Goal: Task Accomplishment & Management: Complete application form

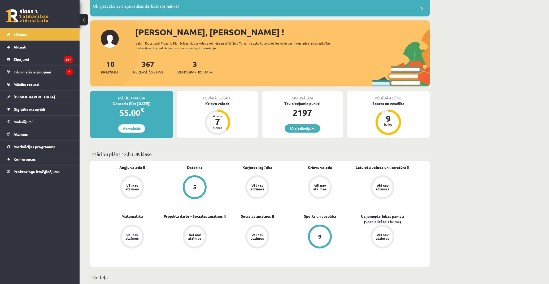
scroll to position [88, 0]
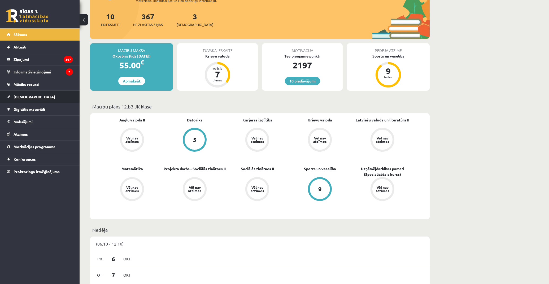
click at [35, 91] on link "[DEMOGRAPHIC_DATA]" at bounding box center [40, 97] width 66 height 12
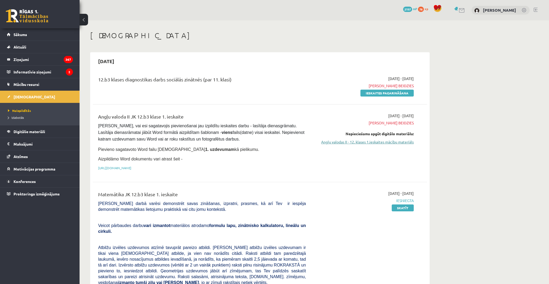
click at [359, 139] on link "Angļu valodas II - 12. klases 1.ieskaites mācību materiāls" at bounding box center [364, 142] width 100 height 6
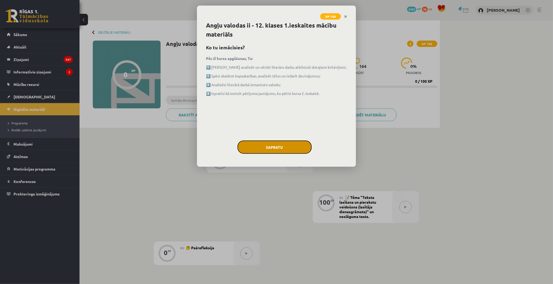
click at [287, 147] on button "Sapratu" at bounding box center [275, 147] width 74 height 13
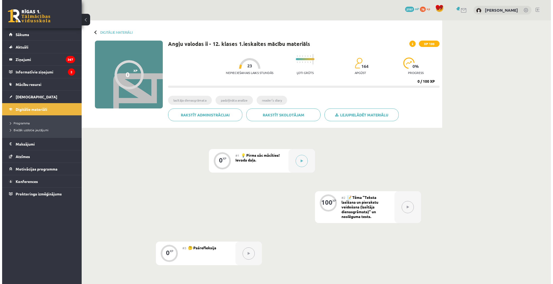
scroll to position [74, 0]
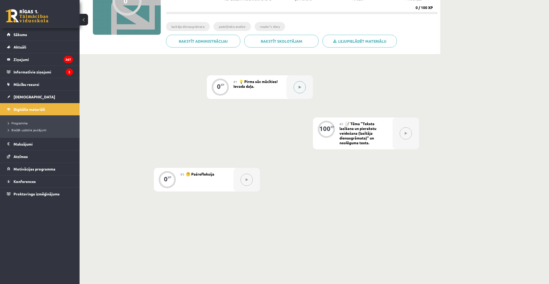
click at [295, 82] on button at bounding box center [300, 87] width 12 height 12
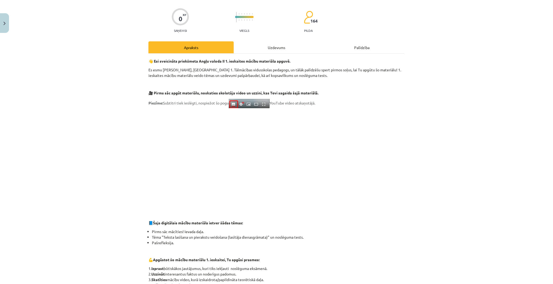
scroll to position [0, 0]
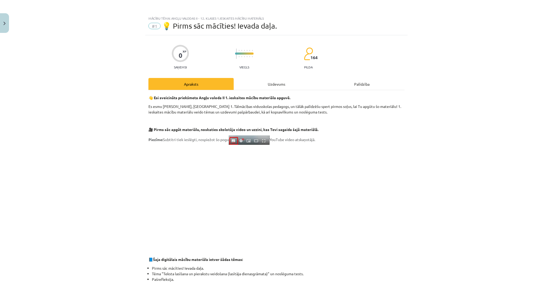
click at [279, 86] on div "Uzdevums" at bounding box center [276, 84] width 85 height 12
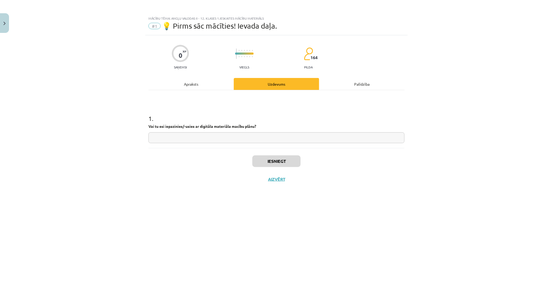
click at [236, 139] on input "text" at bounding box center [277, 137] width 256 height 11
type input "**"
click at [257, 160] on button "Iesniegt" at bounding box center [276, 161] width 48 height 12
drag, startPoint x: 261, startPoint y: 152, endPoint x: 227, endPoint y: 167, distance: 36.7
click at [227, 167] on div "Iesniegt Aizvērt" at bounding box center [277, 166] width 256 height 37
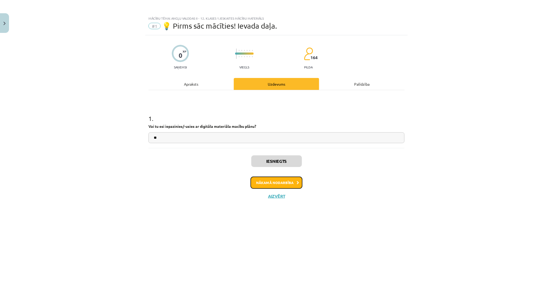
click at [291, 181] on button "Nākamā nodarbība" at bounding box center [277, 183] width 52 height 12
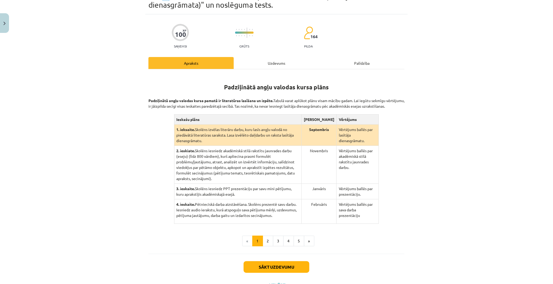
scroll to position [47, 0]
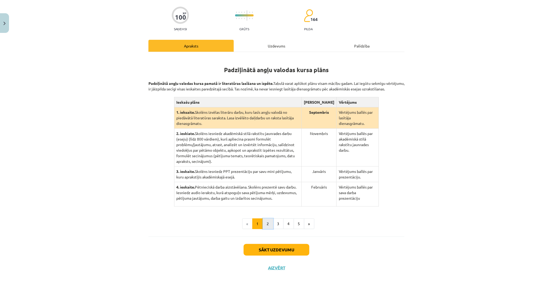
click at [265, 219] on button "2" at bounding box center [268, 224] width 11 height 11
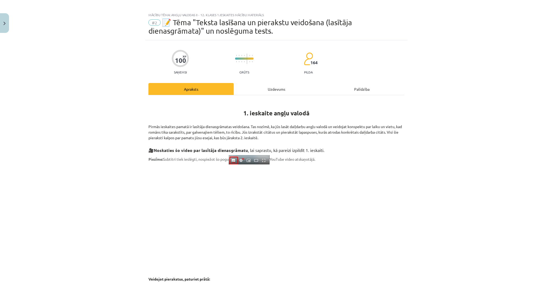
scroll to position [0, 0]
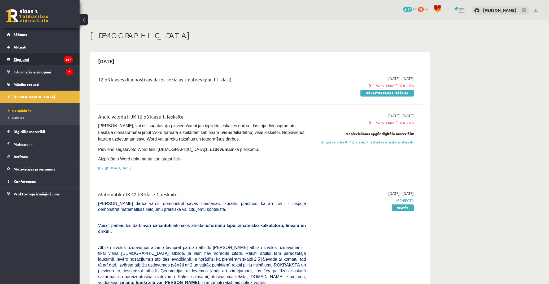
click at [26, 59] on legend "Ziņojumi 367" at bounding box center [43, 59] width 59 height 12
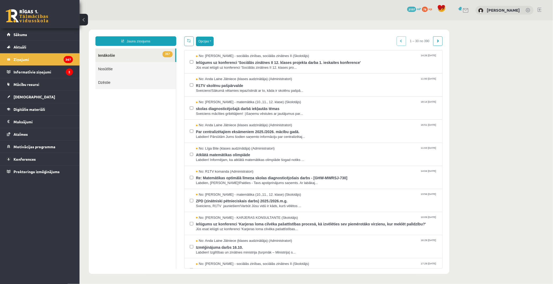
click at [206, 44] on button "Opcijas" at bounding box center [205, 41] width 18 height 10
click at [194, 40] on div "Opcijas Atzīmēt visus ziņojumus Atcelt izvēlētos Atzīmēt visus kā lasītus Atzīm…" at bounding box center [198, 41] width 29 height 10
click at [192, 42] on link at bounding box center [189, 41] width 10 height 10
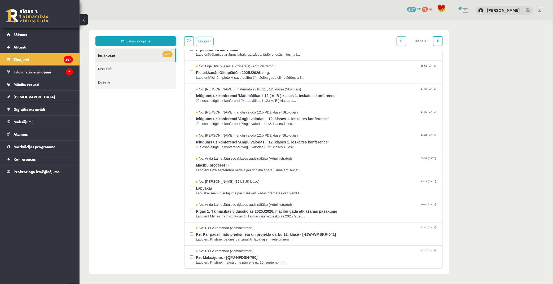
scroll to position [0, 0]
click at [441, 41] on link at bounding box center [438, 41] width 10 height 10
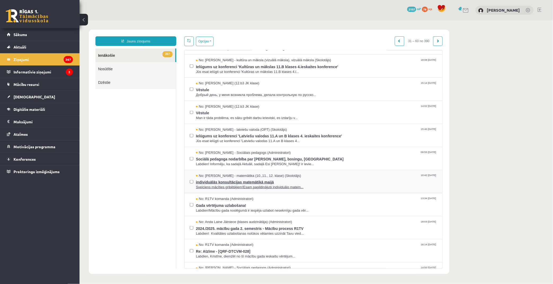
scroll to position [236, 0]
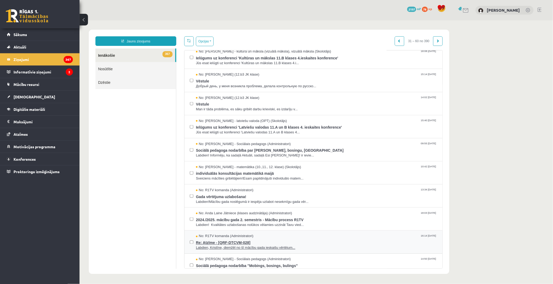
click at [295, 239] on div "No: R1TV komanda (Administratori) 16:14 24/04/2025 Re: Atzīme - [QRF-DTCVM-028]…" at bounding box center [316, 242] width 241 height 16
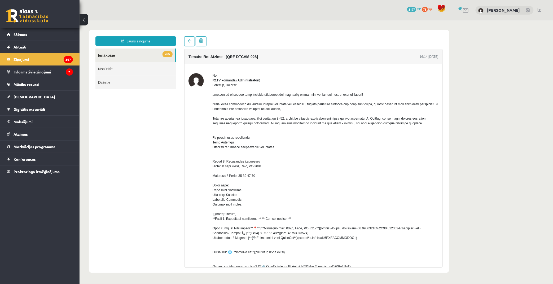
scroll to position [0, 0]
click at [28, 89] on link "Mācību resursi" at bounding box center [40, 84] width 66 height 12
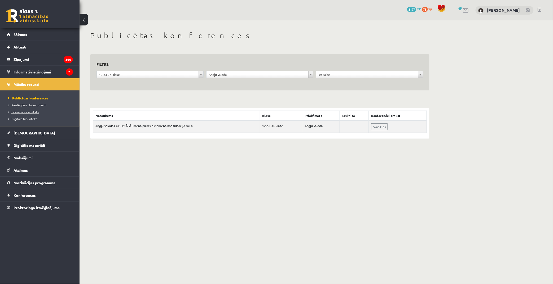
click at [37, 113] on span "Literatūras saraksts" at bounding box center [23, 112] width 31 height 4
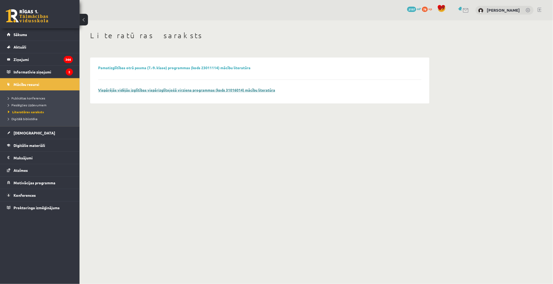
click at [177, 91] on link "Vispārējās vidējās izglītības vispārizglītojošā virziena programmas (kods 31016…" at bounding box center [186, 90] width 177 height 5
click at [24, 119] on span "Digitālā bibliotēka" at bounding box center [22, 119] width 29 height 4
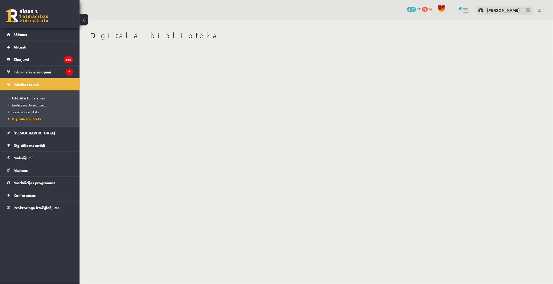
click at [36, 104] on span "Pieslēgties Uzdevumiem" at bounding box center [27, 105] width 38 height 4
click at [28, 38] on link "Sākums" at bounding box center [40, 34] width 66 height 12
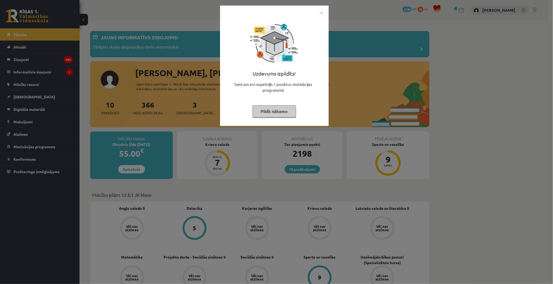
click at [282, 116] on button "Pildīt nākamo" at bounding box center [274, 111] width 43 height 12
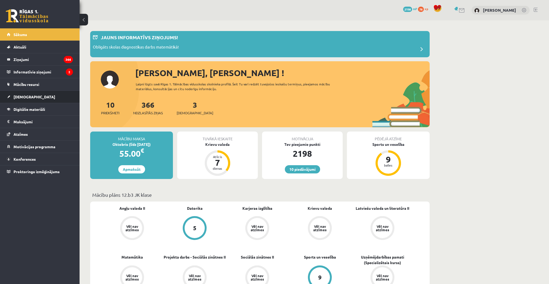
scroll to position [29, 0]
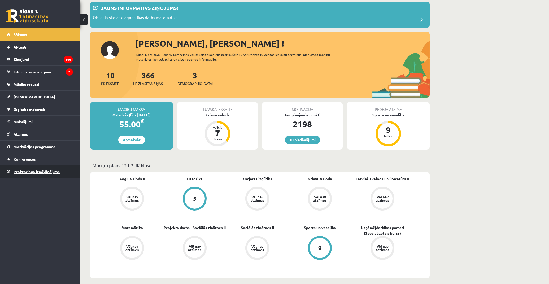
click at [39, 173] on span "Proktoringa izmēģinājums" at bounding box center [37, 171] width 46 height 5
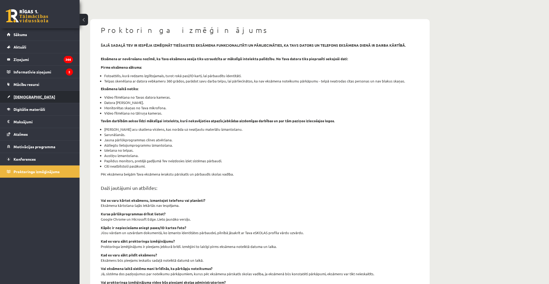
click at [26, 94] on link "[DEMOGRAPHIC_DATA]" at bounding box center [40, 97] width 66 height 12
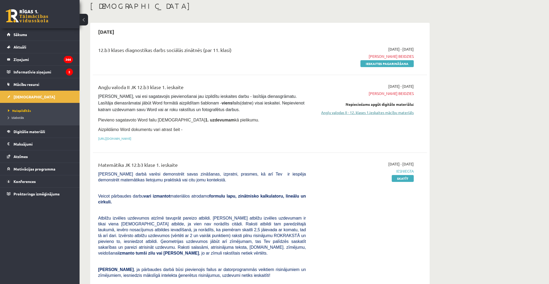
click at [370, 111] on link "Angļu valodas II - 12. klases 1.ieskaites mācību materiāls" at bounding box center [364, 113] width 100 height 6
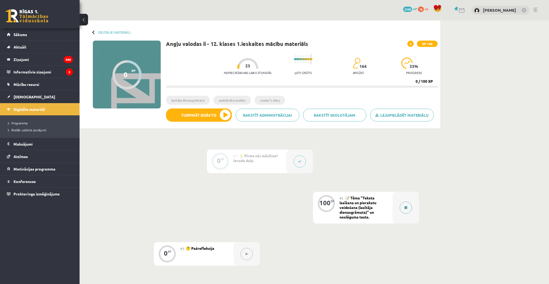
click at [405, 209] on icon at bounding box center [405, 207] width 3 height 3
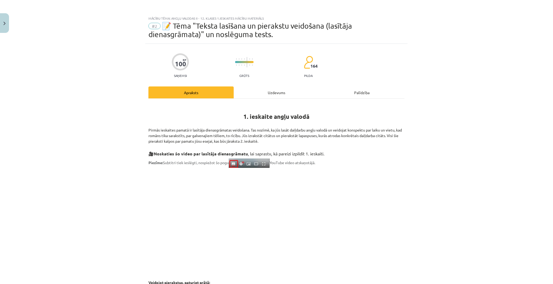
click at [247, 94] on div "Uzdevums" at bounding box center [276, 92] width 85 height 12
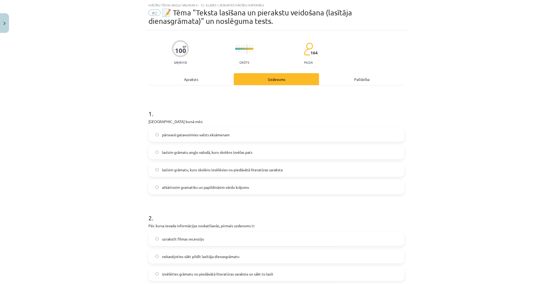
click at [195, 78] on div "Apraksts" at bounding box center [191, 79] width 85 height 12
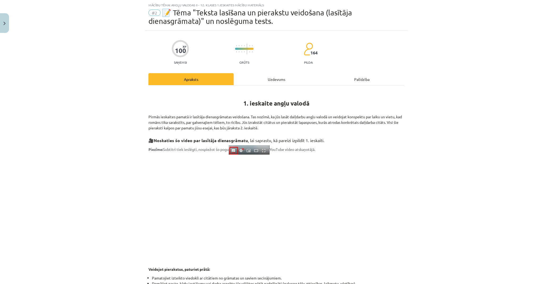
scroll to position [43, 0]
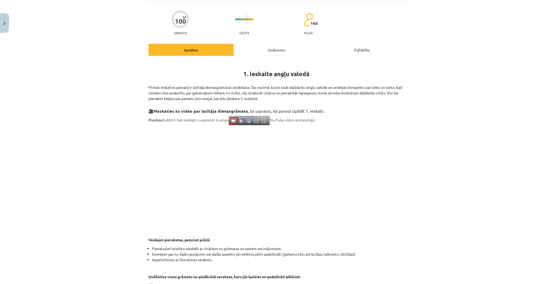
click at [269, 51] on div "Uzdevums" at bounding box center [276, 50] width 85 height 12
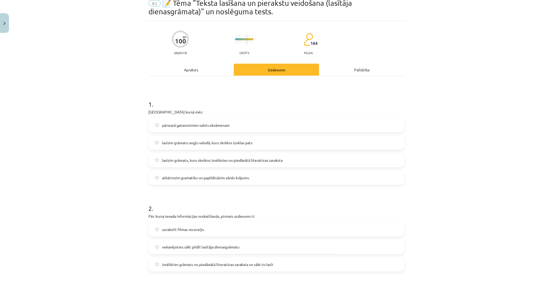
scroll to position [13, 0]
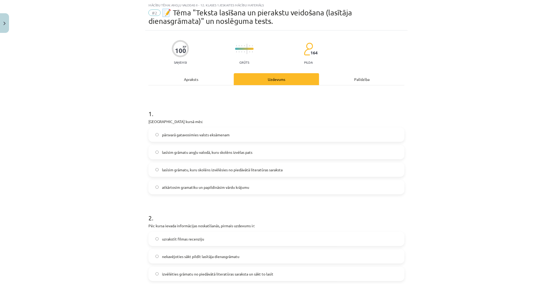
click at [199, 83] on div "Apraksts" at bounding box center [191, 79] width 85 height 12
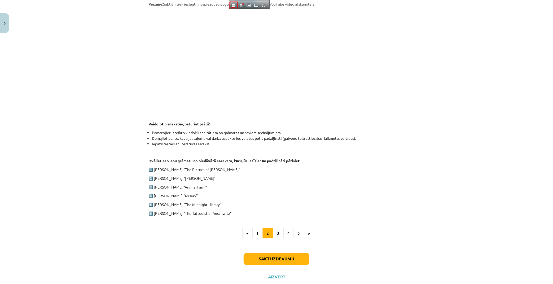
scroll to position [160, 0]
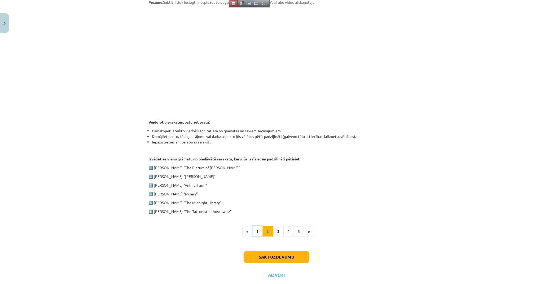
click at [257, 230] on button "1" at bounding box center [257, 231] width 11 height 11
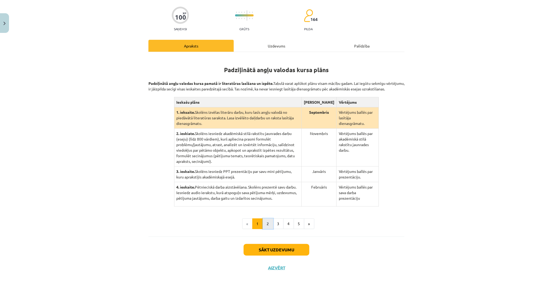
click at [266, 219] on button "2" at bounding box center [268, 224] width 11 height 11
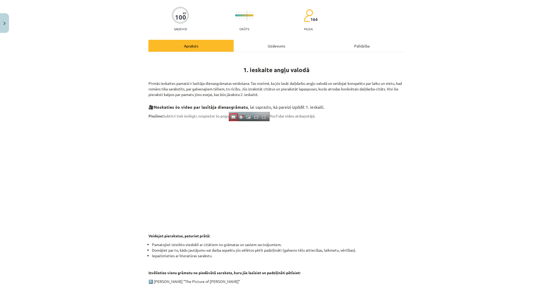
click at [267, 48] on div "Uzdevums" at bounding box center [276, 46] width 85 height 12
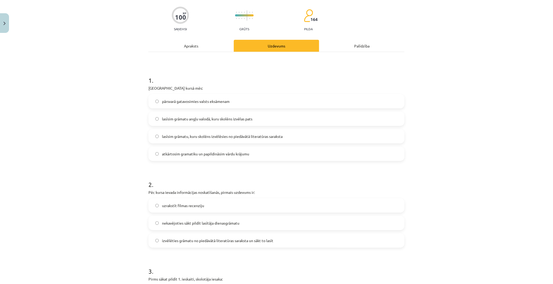
scroll to position [13, 0]
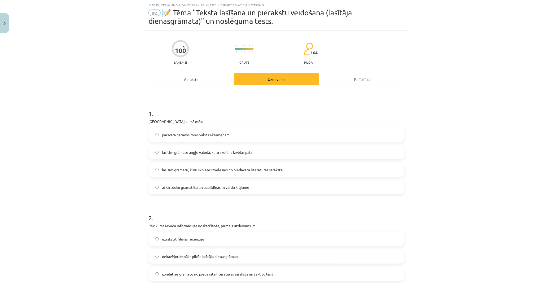
click at [186, 80] on div "Apraksts" at bounding box center [191, 79] width 85 height 12
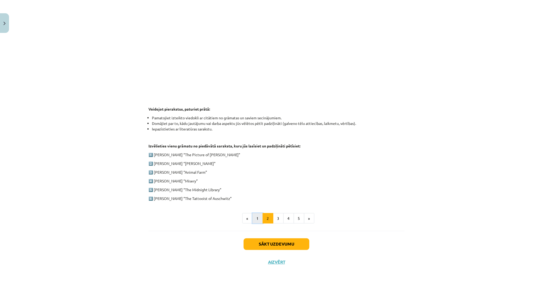
click at [257, 218] on button "1" at bounding box center [257, 218] width 11 height 11
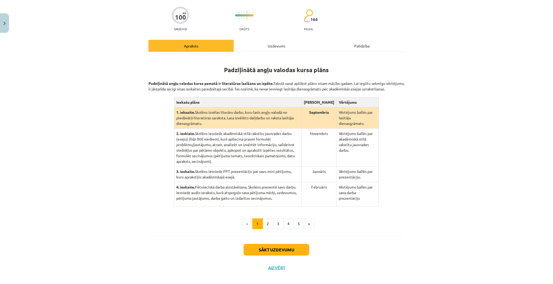
click at [267, 46] on div "Uzdevums" at bounding box center [276, 46] width 85 height 12
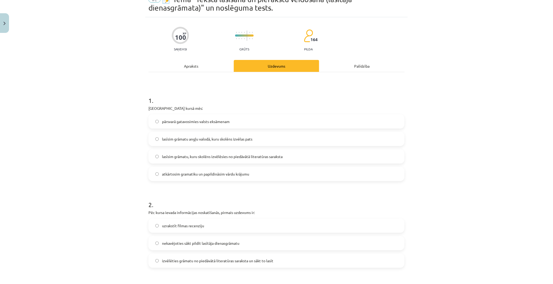
scroll to position [13, 0]
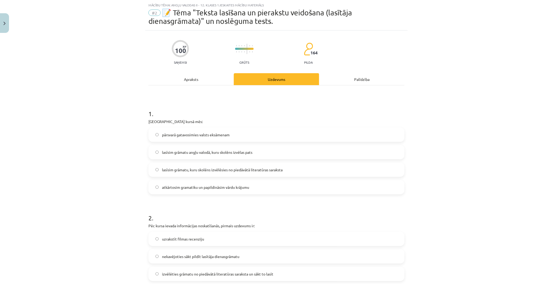
click at [259, 167] on span "lasīsim grāmatu, kuru skolēns izvēlēsies no piedāvātā literatūras saraksta" at bounding box center [222, 170] width 121 height 6
click at [256, 135] on label "pārsvarā gatavosimies valsts eksāmenam" at bounding box center [276, 134] width 255 height 13
click at [263, 171] on span "lasīsim grāmatu, kuru skolēns izvēlēsies no piedāvātā literatūras saraksta" at bounding box center [222, 170] width 121 height 6
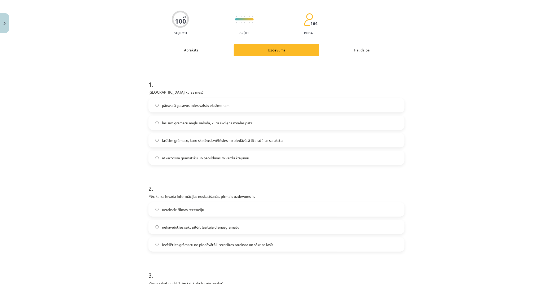
click at [190, 48] on div "Apraksts" at bounding box center [191, 50] width 85 height 12
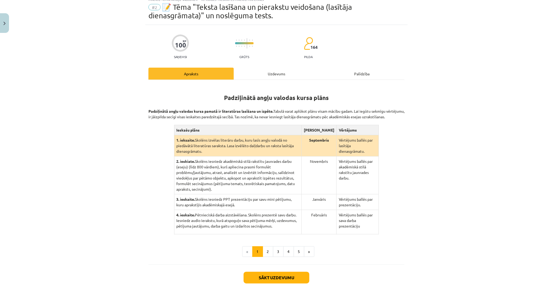
scroll to position [13, 0]
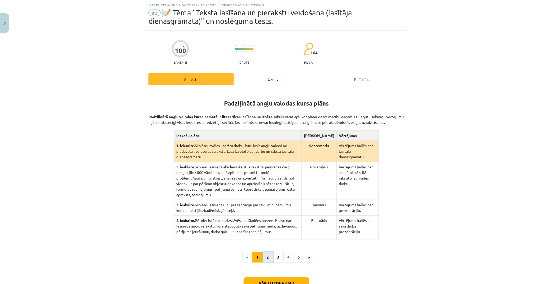
click at [267, 252] on button "2" at bounding box center [268, 257] width 11 height 11
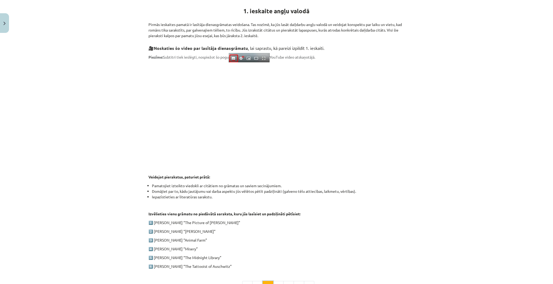
scroll to position [135, 0]
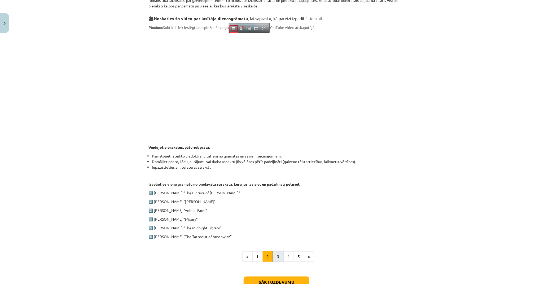
click at [278, 255] on button "3" at bounding box center [278, 256] width 11 height 11
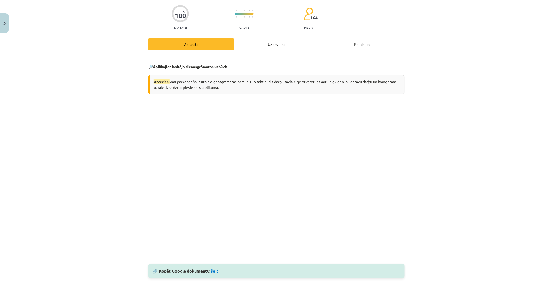
scroll to position [44, 0]
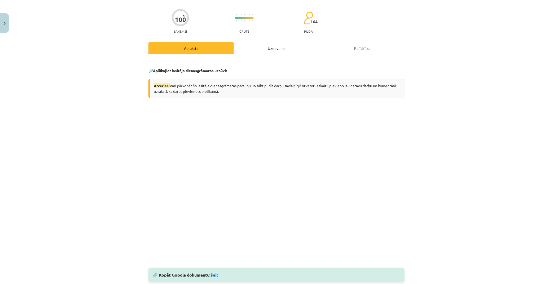
click at [281, 49] on div "Uzdevums" at bounding box center [276, 48] width 85 height 12
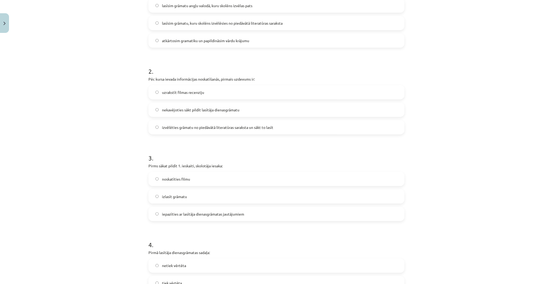
scroll to position [160, 0]
click at [226, 127] on span "izvēlēties grāmatu no piedāvātā literatūras saraksta un sākt to lasīt" at bounding box center [217, 127] width 111 height 6
click at [173, 197] on span "izlasīt grāmatu" at bounding box center [174, 196] width 25 height 6
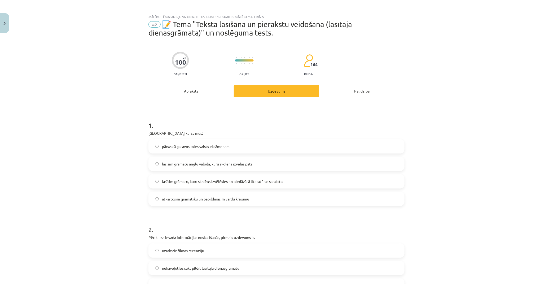
scroll to position [0, 0]
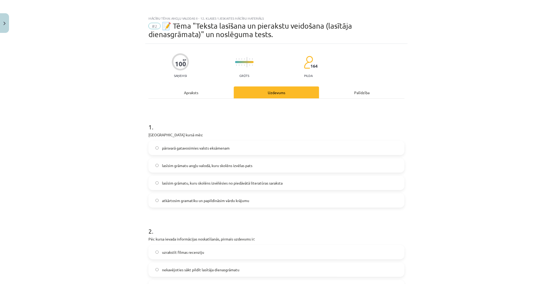
click at [199, 96] on div "Apraksts" at bounding box center [191, 92] width 85 height 12
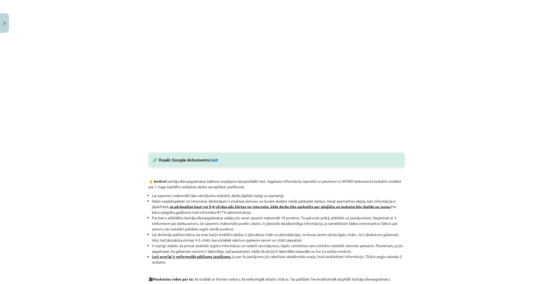
scroll to position [160, 0]
click at [215, 158] on link "šeit" at bounding box center [214, 159] width 7 height 6
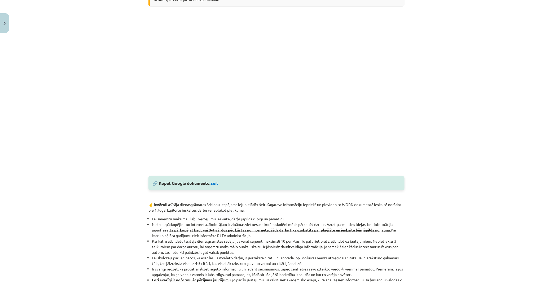
scroll to position [131, 0]
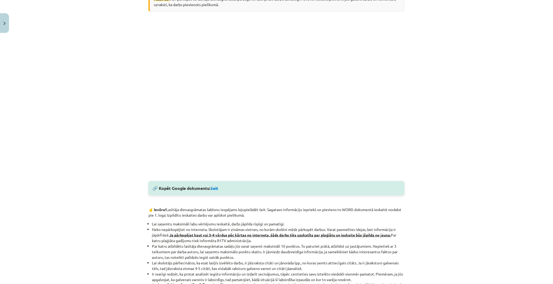
drag, startPoint x: 463, startPoint y: 114, endPoint x: 439, endPoint y: 117, distance: 23.4
click at [441, 117] on div "Mācību tēma: Angļu valodas ii - 12. klases 1.ieskaites mācību materiāls #2 📝 Tē…" at bounding box center [276, 142] width 553 height 284
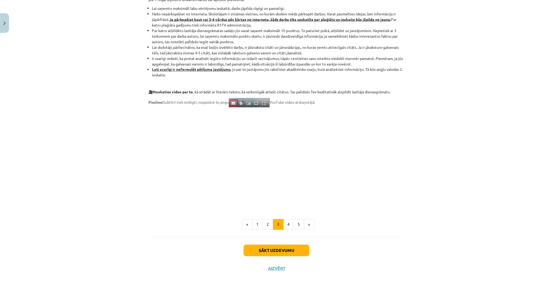
scroll to position [354, 0]
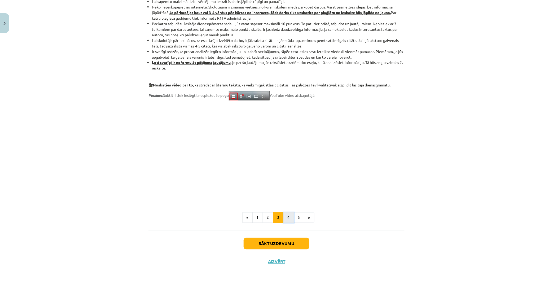
click at [284, 213] on button "4" at bounding box center [289, 217] width 11 height 11
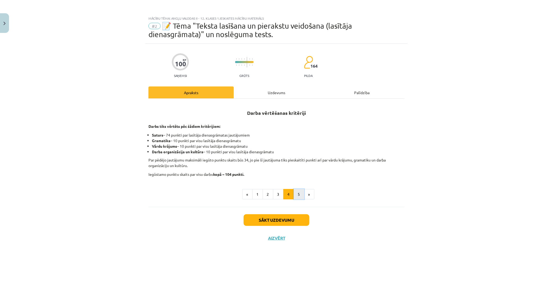
click at [302, 193] on button "5" at bounding box center [299, 194] width 11 height 11
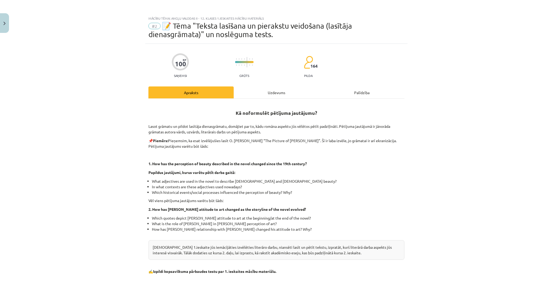
click at [282, 92] on div "Uzdevums" at bounding box center [276, 92] width 85 height 12
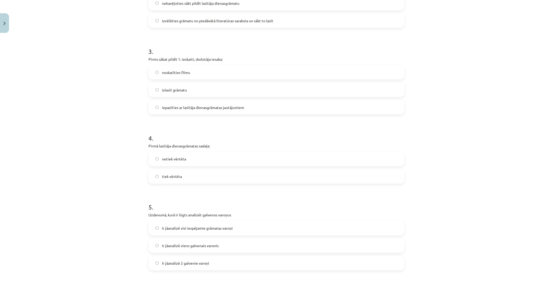
scroll to position [278, 0]
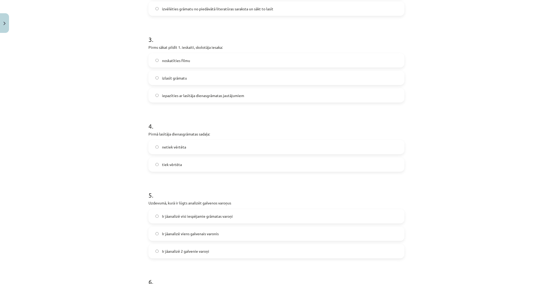
click at [172, 162] on span "tiek vērtēta" at bounding box center [172, 165] width 20 height 6
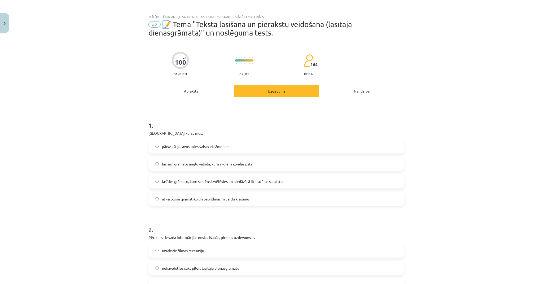
scroll to position [0, 0]
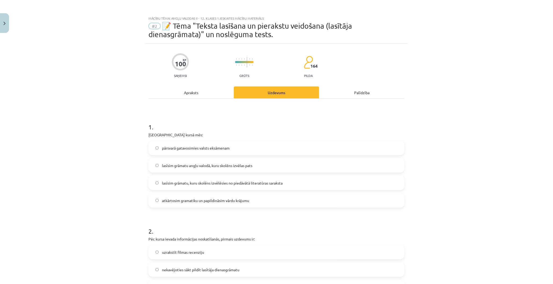
click at [184, 95] on div "Apraksts" at bounding box center [191, 92] width 85 height 12
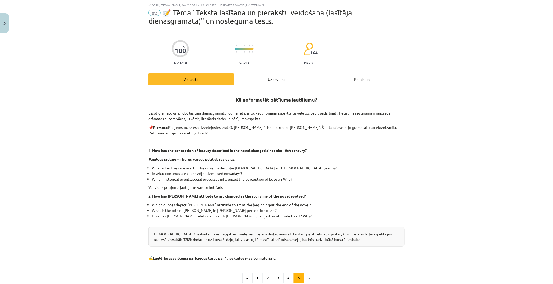
scroll to position [72, 0]
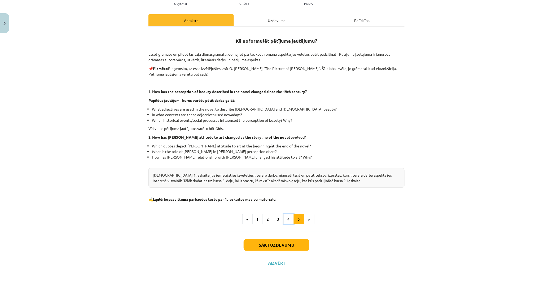
click at [291, 223] on button "4" at bounding box center [289, 219] width 11 height 11
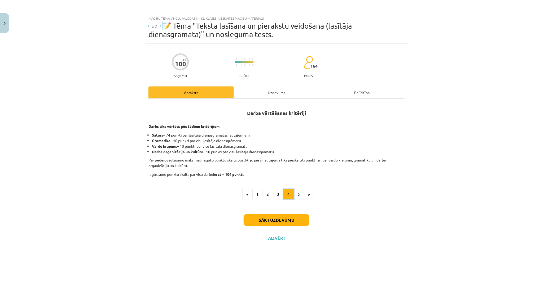
scroll to position [0, 0]
click at [283, 196] on button "3" at bounding box center [278, 194] width 11 height 11
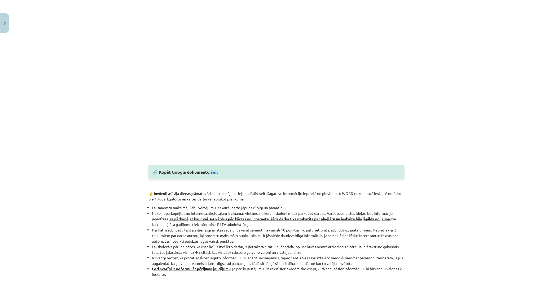
scroll to position [88, 0]
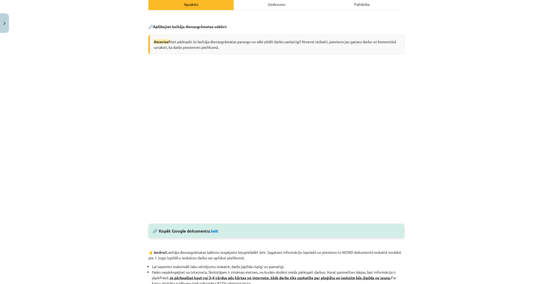
click at [265, 3] on div "Uzdevums" at bounding box center [276, 4] width 85 height 12
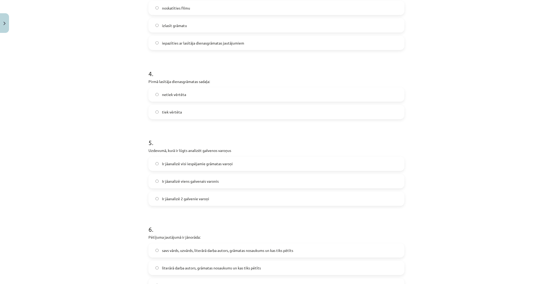
scroll to position [367, 0]
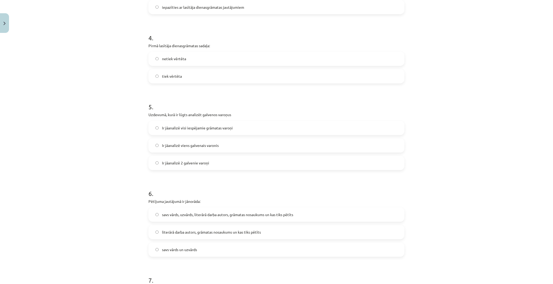
click at [251, 166] on label "Ir jāanalizē 2 galvenie varoņi" at bounding box center [276, 162] width 255 height 13
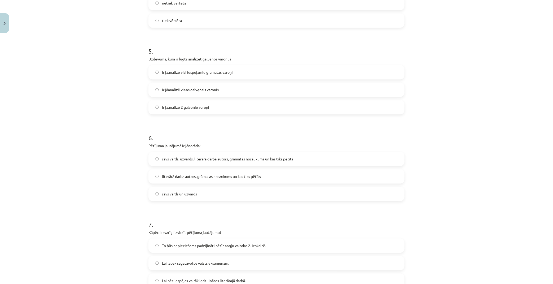
scroll to position [426, 0]
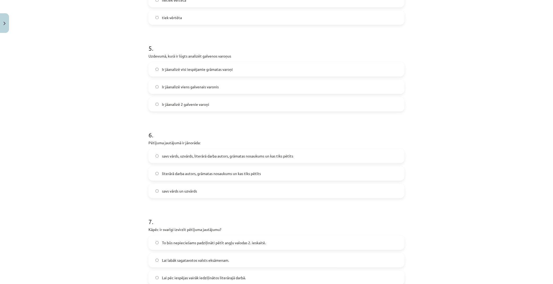
click at [326, 161] on label "savs vārds, uzvārds, literārā darba autors, grāmatas nosaukums un kas tiks pētī…" at bounding box center [276, 155] width 255 height 13
drag, startPoint x: 267, startPoint y: 131, endPoint x: 281, endPoint y: 156, distance: 28.6
click at [281, 156] on form "1 . Padziļinātajā kursā mēs: pārsvarā gatavosimies valsts eksāmenam lasīsim grā…" at bounding box center [277, 119] width 256 height 862
click at [322, 133] on h1 "6 ." at bounding box center [277, 130] width 256 height 16
click at [327, 145] on p "Pētījuma jautājumā ir jānorāda:" at bounding box center [277, 143] width 256 height 6
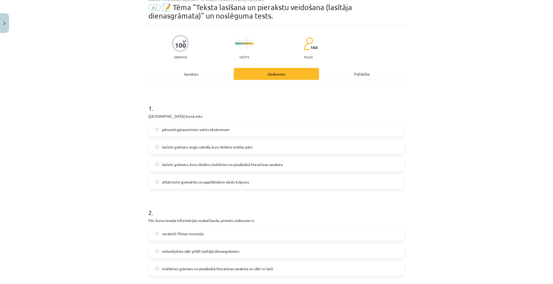
scroll to position [0, 0]
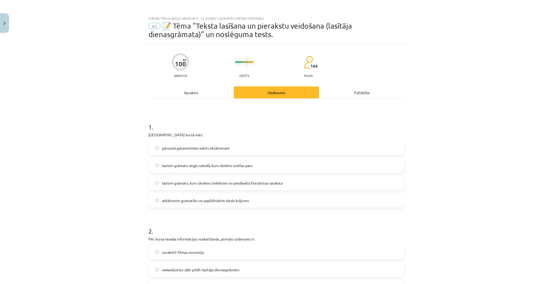
click at [205, 87] on div "Apraksts" at bounding box center [191, 92] width 85 height 12
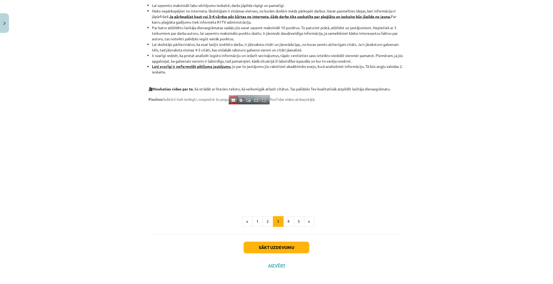
scroll to position [354, 0]
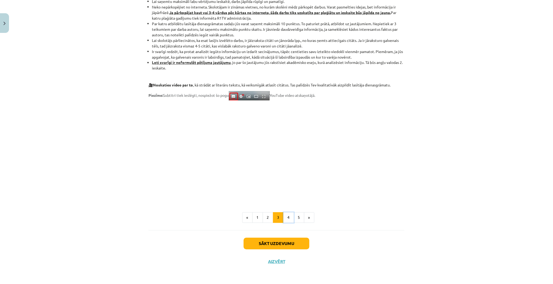
click at [288, 214] on button "4" at bounding box center [289, 217] width 11 height 11
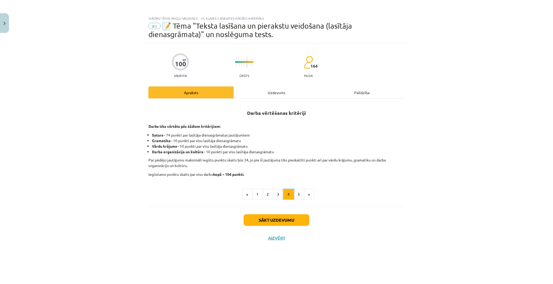
scroll to position [0, 0]
click at [293, 193] on button "4" at bounding box center [289, 194] width 11 height 11
click at [301, 193] on button "5" at bounding box center [299, 194] width 11 height 11
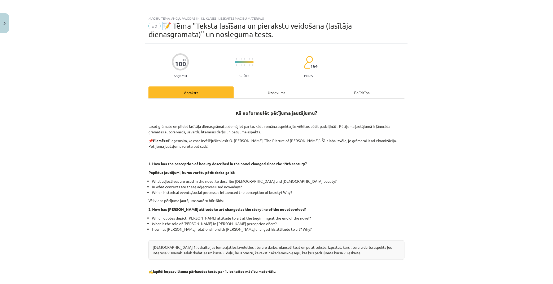
click at [267, 97] on div "Uzdevums" at bounding box center [276, 92] width 85 height 12
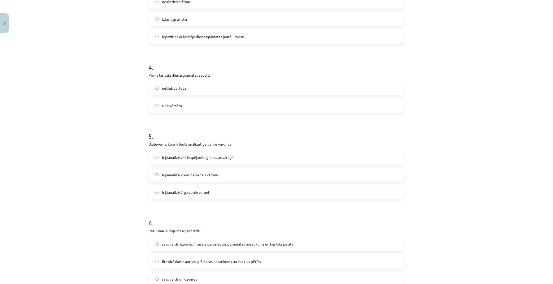
scroll to position [367, 0]
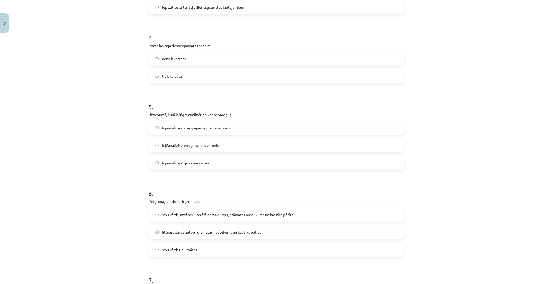
click at [239, 236] on label "literārā darba autors, grāmatas nosaukums un kas tiks pētīts" at bounding box center [276, 232] width 255 height 13
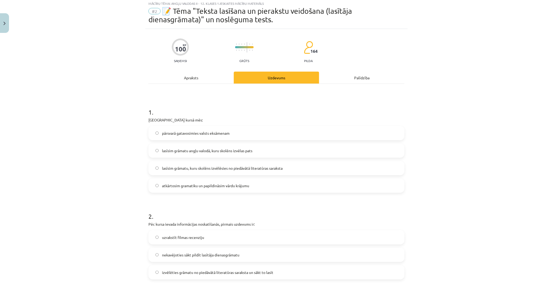
scroll to position [13, 0]
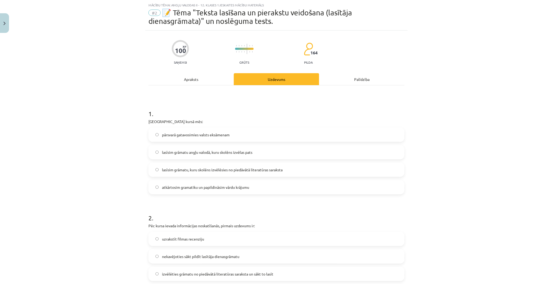
click at [186, 79] on div "Apraksts" at bounding box center [191, 79] width 85 height 12
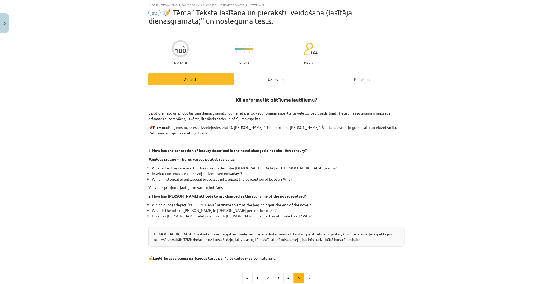
click at [277, 79] on div "Uzdevums" at bounding box center [276, 79] width 85 height 12
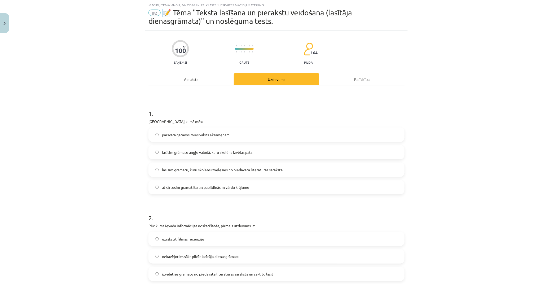
scroll to position [0, 0]
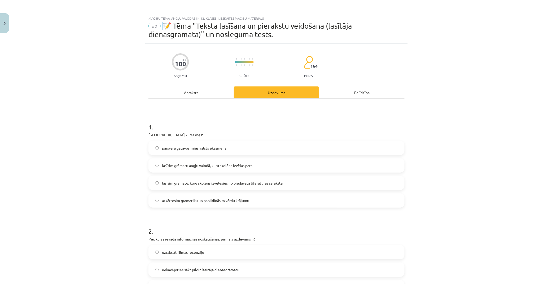
click at [189, 96] on div "Apraksts" at bounding box center [191, 92] width 85 height 12
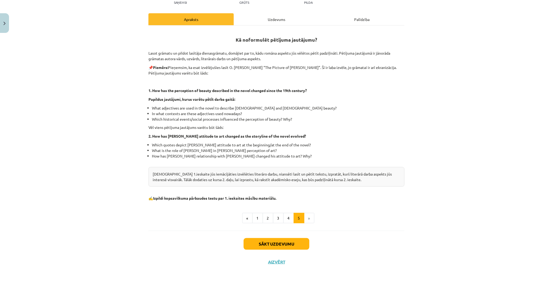
scroll to position [73, 0]
click at [272, 242] on button "Sākt uzdevumu" at bounding box center [277, 244] width 66 height 12
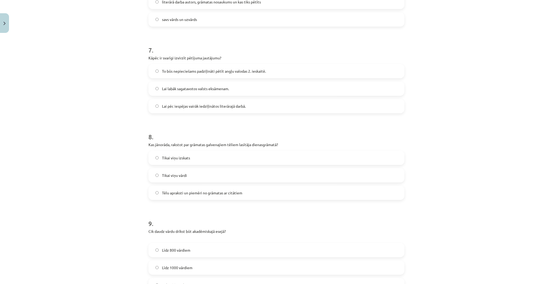
scroll to position [603, 0]
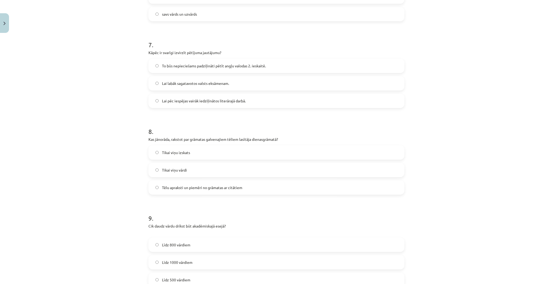
click at [212, 66] on span "To būs nepieciešams padziļināti pētīt angļu valodas 2. ieskaitē." at bounding box center [214, 66] width 104 height 6
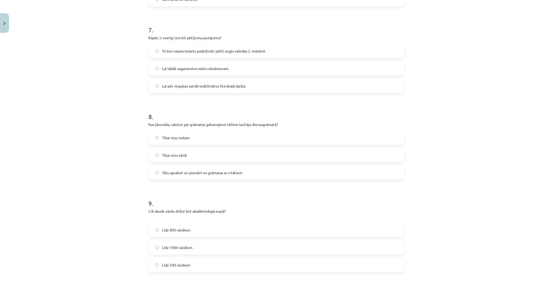
scroll to position [632, 0]
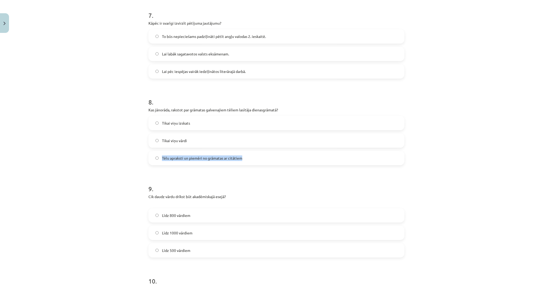
drag, startPoint x: 243, startPoint y: 138, endPoint x: 242, endPoint y: 154, distance: 16.0
click at [242, 154] on div "Tikai viņu izskats Tikai viņu vārdi Tēlu apraksti un piemēri no grāmatas ar cit…" at bounding box center [277, 140] width 256 height 49
click at [116, 117] on div "Mācību tēma: Angļu valodas ii - 12. klases 1.ieskaites mācību materiāls #2 📝 Tē…" at bounding box center [276, 142] width 553 height 284
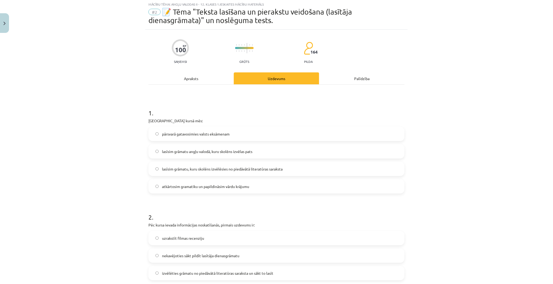
scroll to position [13, 0]
click at [195, 80] on div "Apraksts" at bounding box center [191, 79] width 85 height 12
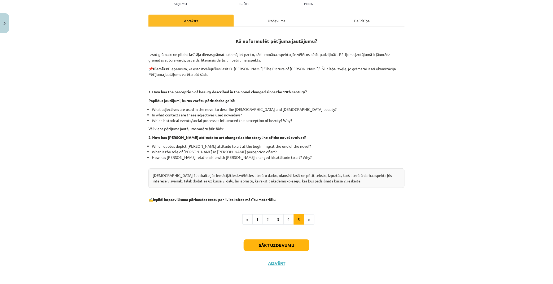
scroll to position [73, 0]
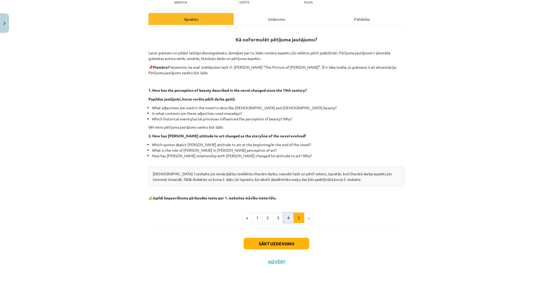
click at [286, 220] on button "4" at bounding box center [289, 218] width 11 height 11
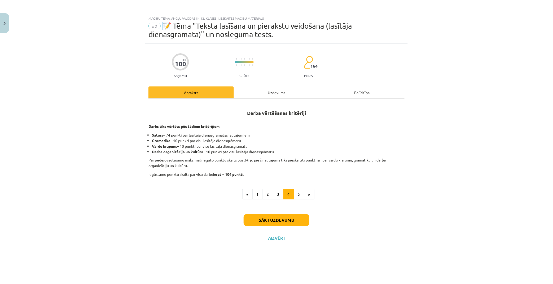
click at [266, 92] on div "Uzdevums" at bounding box center [276, 92] width 85 height 12
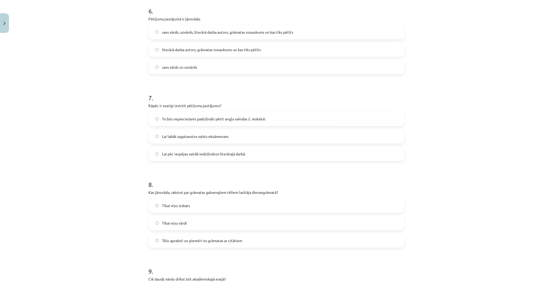
scroll to position [560, 0]
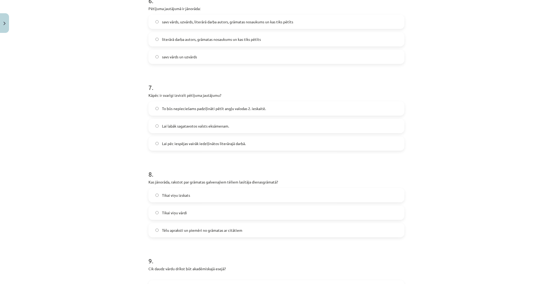
click at [250, 229] on label "Tēlu apraksti un piemēri no grāmatas ar citātiem" at bounding box center [276, 230] width 255 height 13
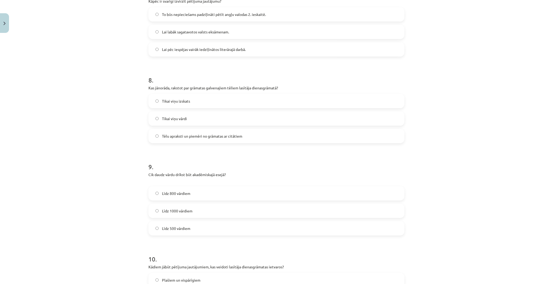
scroll to position [678, 0]
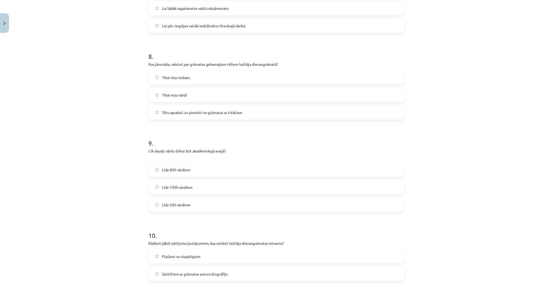
click at [274, 182] on label "Līdz 1000 vārdiem" at bounding box center [276, 187] width 255 height 13
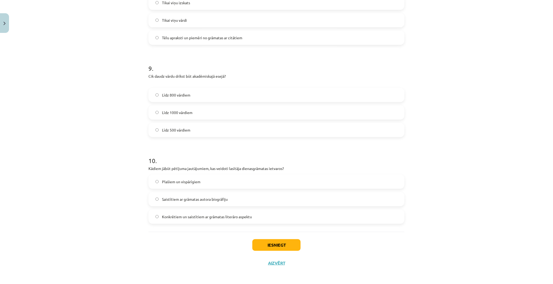
scroll to position [753, 0]
click at [278, 216] on label "Konkrētiem un saistītiem ar grāmatas literāro aspektu" at bounding box center [276, 215] width 255 height 13
click at [284, 247] on button "Iesniegt" at bounding box center [276, 244] width 48 height 12
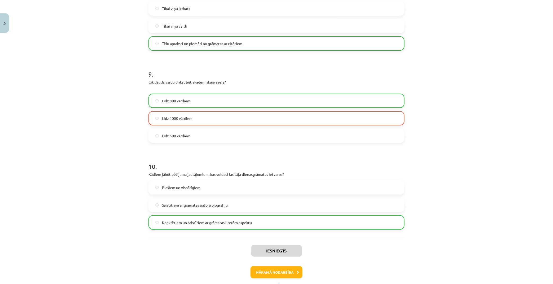
scroll to position [770, 0]
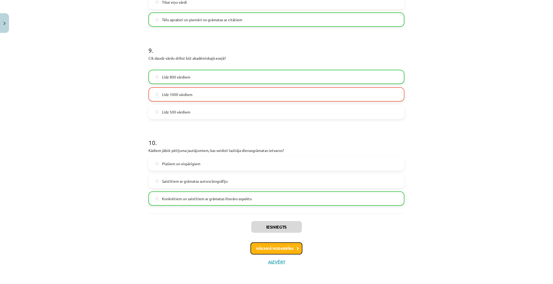
click at [267, 250] on button "Nākamā nodarbība" at bounding box center [277, 248] width 52 height 12
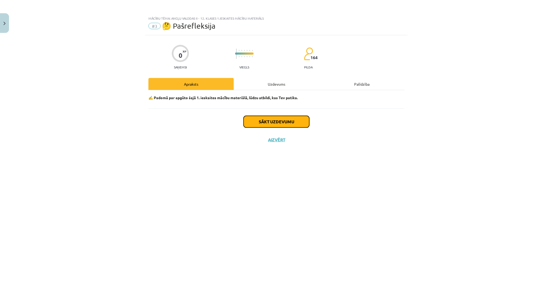
click at [272, 123] on button "Sākt uzdevumu" at bounding box center [277, 122] width 66 height 12
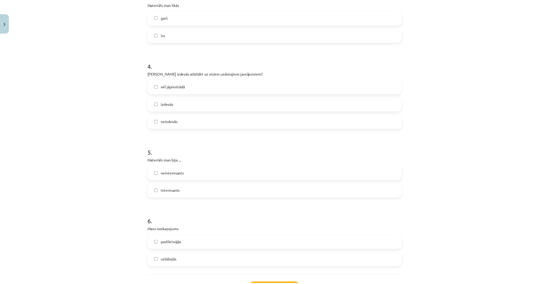
scroll to position [378, 0]
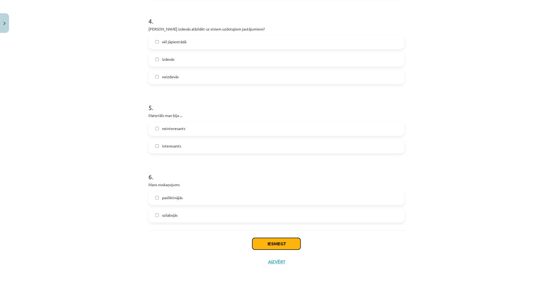
click at [282, 241] on button "Iesniegt" at bounding box center [276, 244] width 48 height 12
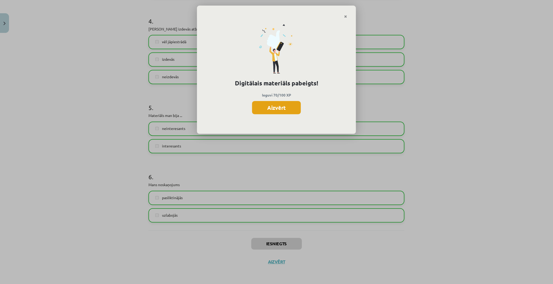
click at [264, 102] on button "Aizvērt" at bounding box center [276, 107] width 49 height 13
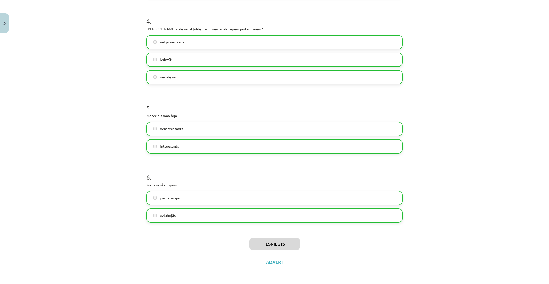
click at [264, 98] on h1 "5 ." at bounding box center [274, 103] width 256 height 16
drag, startPoint x: 264, startPoint y: 98, endPoint x: 177, endPoint y: 254, distance: 178.3
click at [173, 255] on div "Iesniegts Aizvērt" at bounding box center [274, 249] width 256 height 37
click at [275, 264] on button "Aizvērt" at bounding box center [274, 261] width 20 height 5
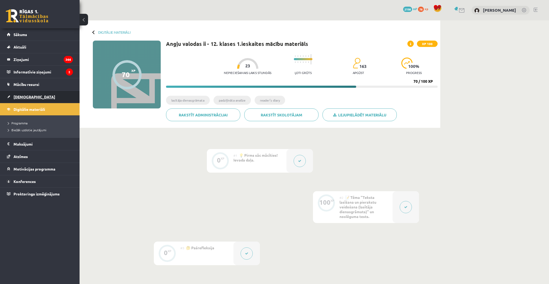
click at [20, 94] on link "[DEMOGRAPHIC_DATA]" at bounding box center [40, 97] width 66 height 12
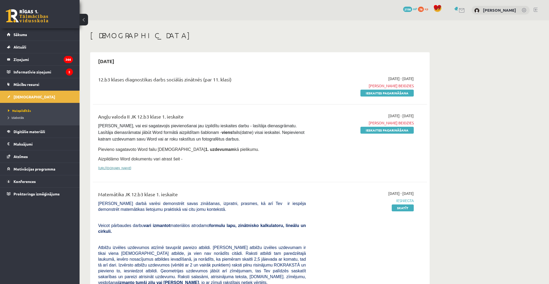
click at [131, 166] on link "https://drive.google.com/drive/folders/1IHE_ip15KOAbO2Se1NDGwZ2e__vlzPUf?usp=sh…" at bounding box center [114, 168] width 33 height 4
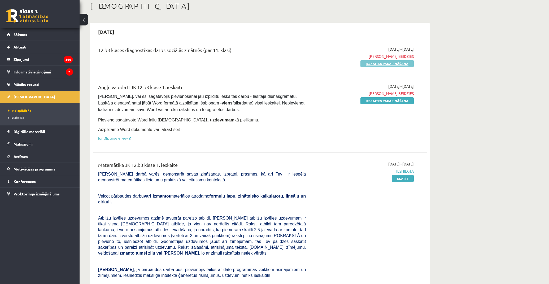
click at [372, 62] on link "Ieskaites pagarināšana" at bounding box center [386, 63] width 53 height 7
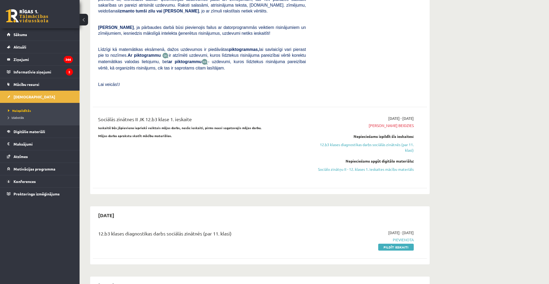
scroll to position [236, 0]
click at [409, 243] on link "Pildīt ieskaiti" at bounding box center [396, 246] width 36 height 7
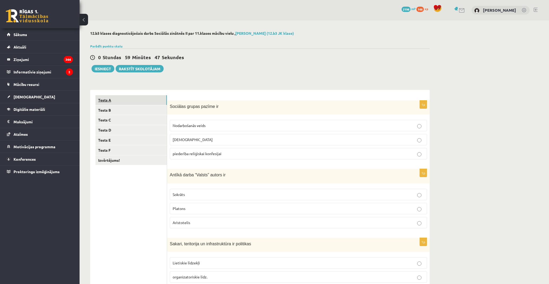
click at [155, 99] on link "Tests A" at bounding box center [130, 100] width 71 height 10
drag, startPoint x: 169, startPoint y: 105, endPoint x: 272, endPoint y: 153, distance: 113.7
click at [272, 153] on div "1p Sociālas grupas pazīme ir Nodarbošanās veids individuālisms piederība reliģi…" at bounding box center [298, 132] width 263 height 63
copy div "Sociālas grupas pazīme ir Nodarbošanās veids individuālisms piederība reliģiska…"
click at [136, 237] on ul "Tests A Tests B Tests C Tests D Tests E Tests F Izvērtējums!" at bounding box center [131, 266] width 72 height 343
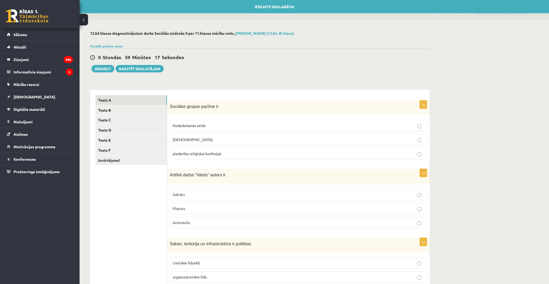
click at [219, 150] on label "piederība reliģiskai konfesijai" at bounding box center [298, 153] width 257 height 11
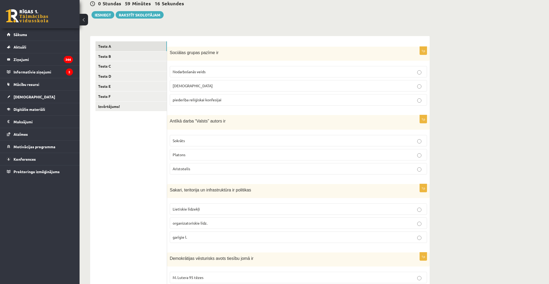
scroll to position [59, 0]
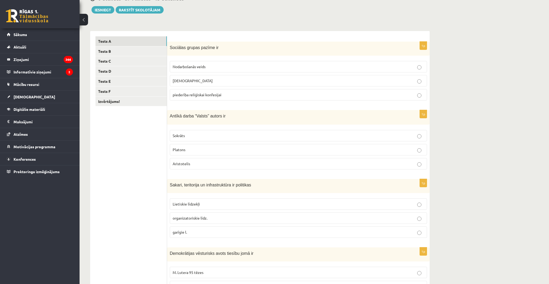
drag, startPoint x: 165, startPoint y: 114, endPoint x: 227, endPoint y: 113, distance: 61.5
click at [227, 113] on div "**********" at bounding box center [259, 208] width 339 height 354
drag, startPoint x: 120, startPoint y: 157, endPoint x: 123, endPoint y: 152, distance: 5.7
click at [120, 157] on ul "Tests A Tests B Tests C Tests D Tests E Tests F Izvērtējums!" at bounding box center [131, 207] width 72 height 343
drag, startPoint x: 170, startPoint y: 115, endPoint x: 232, endPoint y: 116, distance: 61.8
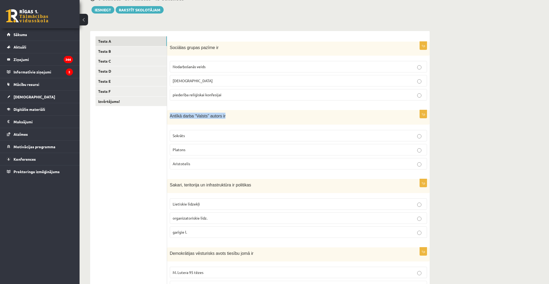
click at [232, 116] on p "Antīkā darba “Valsts” autors ir" at bounding box center [285, 116] width 231 height 6
copy span "Antīkā darba “Valsts” autors ir"
click at [151, 180] on ul "Tests A Tests B Tests C Tests D Tests E Tests F Izvērtējums!" at bounding box center [131, 207] width 72 height 343
click at [183, 151] on span "Platons" at bounding box center [179, 149] width 13 height 5
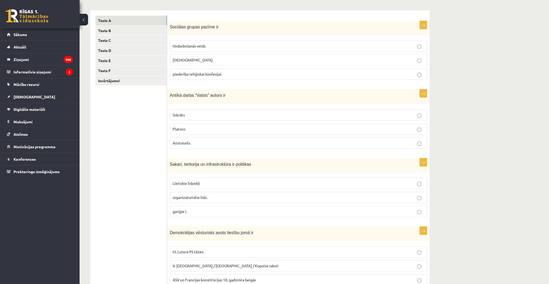
scroll to position [88, 0]
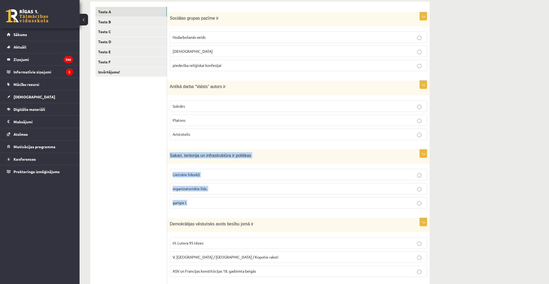
drag, startPoint x: 168, startPoint y: 153, endPoint x: 273, endPoint y: 202, distance: 116.3
click at [273, 202] on div "1p Sakari, teritorija un infrastruktūra ir politikas Lietiskie līdzekļi organiz…" at bounding box center [298, 181] width 263 height 63
copy div "Sakari, teritorija un infrastruktūra ir politikas Lietiskie līdzekļi organizato…"
click at [134, 211] on ul "Tests A Tests B Tests C Tests D Tests E Tests F Izvērtējums!" at bounding box center [131, 178] width 72 height 343
click at [193, 173] on span "Lietiskie līdzekļi" at bounding box center [186, 174] width 27 height 5
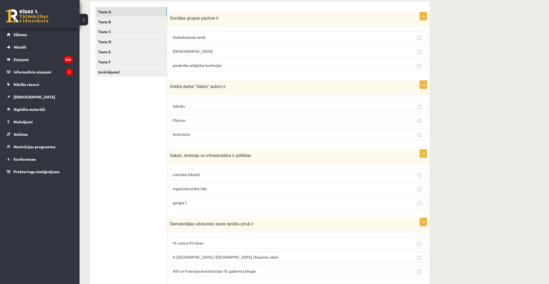
scroll to position [147, 0]
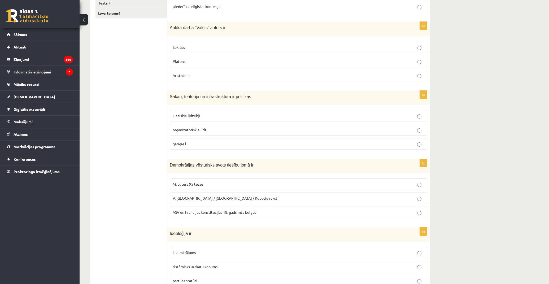
drag, startPoint x: 166, startPoint y: 162, endPoint x: 239, endPoint y: 171, distance: 73.4
click at [239, 171] on div "**********" at bounding box center [259, 120] width 339 height 354
drag, startPoint x: 107, startPoint y: 187, endPoint x: 110, endPoint y: 187, distance: 2.7
click at [108, 187] on ul "Tests A Tests B Tests C Tests D Tests E Tests F Izvērtējums!" at bounding box center [131, 119] width 72 height 343
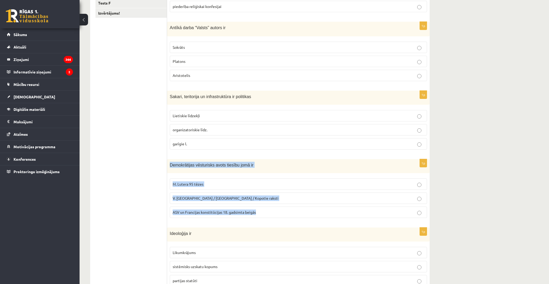
drag, startPoint x: 169, startPoint y: 164, endPoint x: 266, endPoint y: 213, distance: 108.4
click at [266, 213] on div "1p Demokrātijas vēsturisks avots tiesību jomā ir M. Lutera 95 tēzes V. Ļeņina /…" at bounding box center [298, 190] width 263 height 63
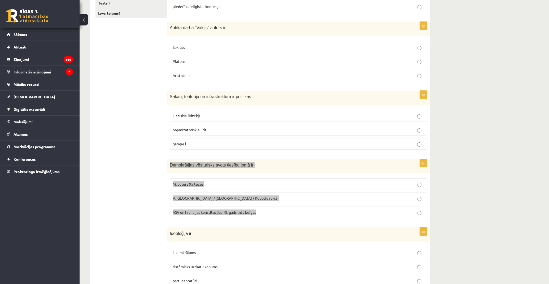
copy div "Demokrātijas vēsturisks avots tiesību jomā ir M. Lutera 95 tēzes V. Ļeņina / Uļ…"
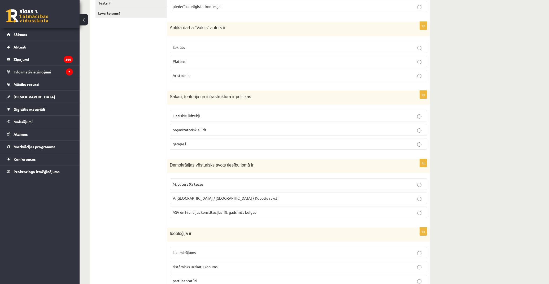
click at [138, 114] on ul "Tests A Tests B Tests C Tests D Tests E Tests F Izvērtējums!" at bounding box center [131, 119] width 72 height 343
click at [216, 211] on span "ASV un Francijas konstitūcijas 18. gadsimta beigās" at bounding box center [214, 212] width 83 height 5
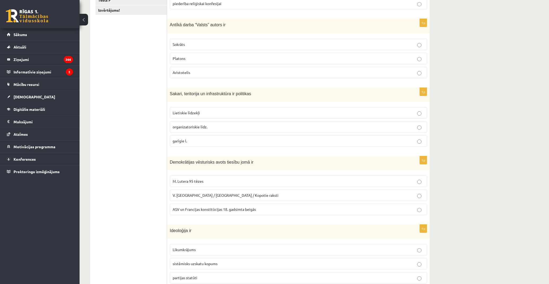
scroll to position [170, 0]
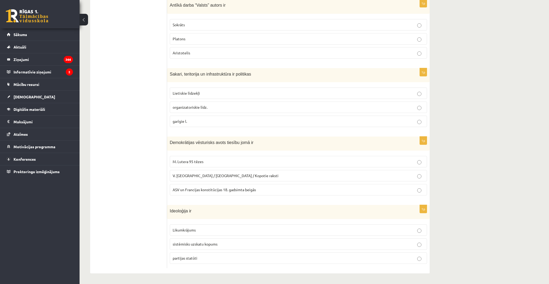
drag, startPoint x: 167, startPoint y: 213, endPoint x: 195, endPoint y: 224, distance: 31.0
click at [197, 226] on div "**********" at bounding box center [259, 97] width 339 height 354
click at [116, 208] on ul "Tests A Tests B Tests C Tests D Tests E Tests F Izvērtējums!" at bounding box center [131, 96] width 72 height 343
drag, startPoint x: 169, startPoint y: 211, endPoint x: 225, endPoint y: 266, distance: 78.4
click at [225, 266] on div "1p Ideoloģija ir Likumkrājums sistēmisks uzskatu kopums partijas statūti" at bounding box center [298, 236] width 263 height 63
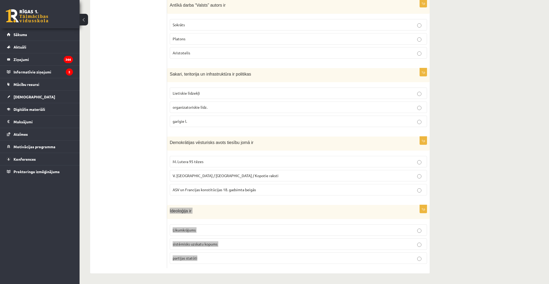
copy div "Ideoloģija ir Likumkrājums sistēmisks uzskatu kopums partijas statūti"
click at [148, 203] on ul "Tests A Tests B Tests C Tests D Tests E Tests F Izvērtējums!" at bounding box center [131, 96] width 72 height 343
click at [197, 245] on span "sistēmisks uzskatu kopums" at bounding box center [195, 244] width 45 height 5
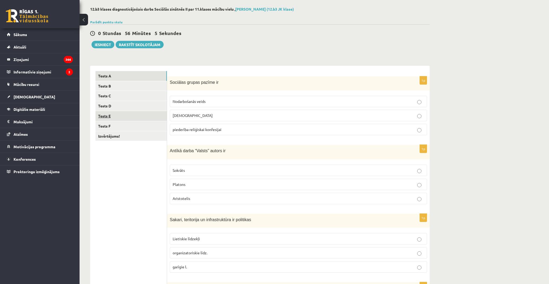
scroll to position [0, 0]
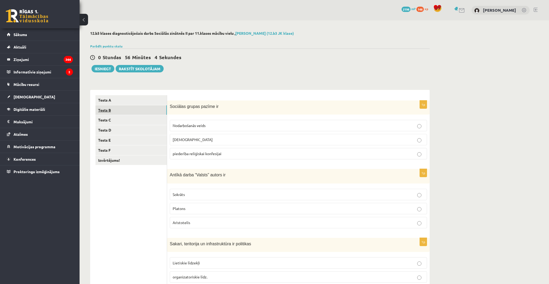
click at [122, 110] on link "Tests B" at bounding box center [130, 110] width 71 height 10
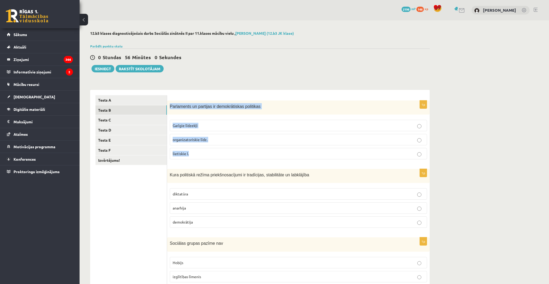
drag, startPoint x: 168, startPoint y: 106, endPoint x: 202, endPoint y: 156, distance: 60.0
click at [202, 156] on div "1p Parlaments un partijas ir demokrātiskas politikas Garīgie līdzekļi organizat…" at bounding box center [298, 132] width 263 height 63
copy div "Parlaments un partijas ir demokrātiskas politikas Garīgie līdzekļi organizatori…"
drag, startPoint x: 115, startPoint y: 225, endPoint x: 116, endPoint y: 222, distance: 3.6
click at [116, 223] on ul "Tests A Tests B Tests C Tests D Tests E Tests F Izvērtējums!" at bounding box center [131, 266] width 72 height 343
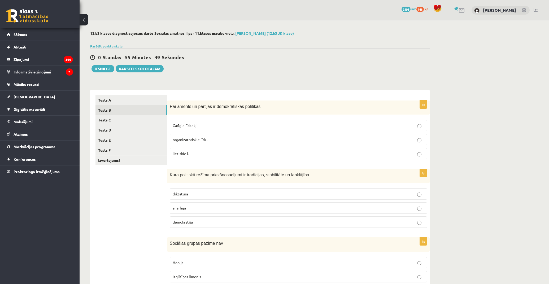
click at [206, 141] on span "organizatoriskie līdz." at bounding box center [190, 139] width 35 height 5
drag, startPoint x: 168, startPoint y: 173, endPoint x: 214, endPoint y: 231, distance: 73.8
click at [214, 231] on div "1p Kura politiskā režīma priekšnosacījumi ir tradīcijas, stabilitāte un labklāj…" at bounding box center [298, 200] width 263 height 63
copy div "Kura politiskā režīma priekšnosacījumi ir tradīcijas, stabilitāte un labklājība…"
click at [142, 203] on ul "Tests A Tests B Tests C Tests D Tests E Tests F Izvērtējums!" at bounding box center [131, 266] width 72 height 343
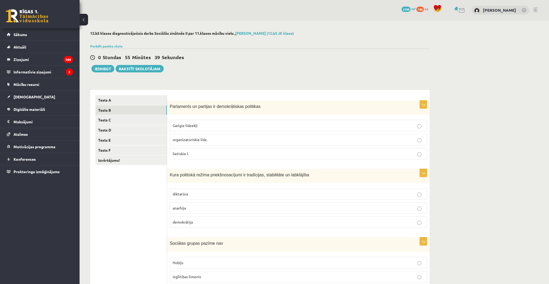
click at [202, 219] on label "demokrātija" at bounding box center [298, 221] width 257 height 11
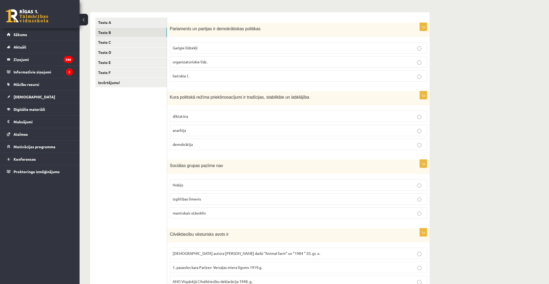
scroll to position [88, 0]
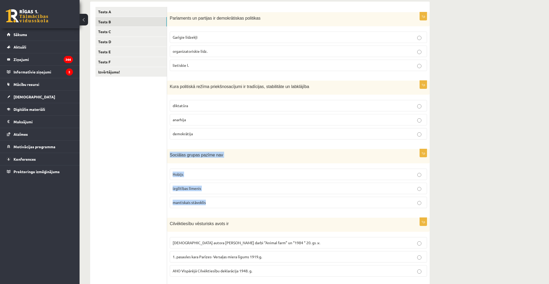
drag, startPoint x: 167, startPoint y: 155, endPoint x: 226, endPoint y: 209, distance: 79.8
click at [226, 209] on div "1p Sociālas grupas pazīme nav Hobijs izglītības līmenis mantiskais stāvoklis" at bounding box center [298, 180] width 263 height 63
copy div "Sociālas grupas pazīme nav Hobijs izglītības līmenis mantiskais stāvoklis"
drag, startPoint x: 141, startPoint y: 165, endPoint x: 137, endPoint y: 174, distance: 9.5
click at [140, 168] on ul "Tests A Tests B Tests C Tests D Tests E Tests F Izvērtējums!" at bounding box center [131, 178] width 72 height 343
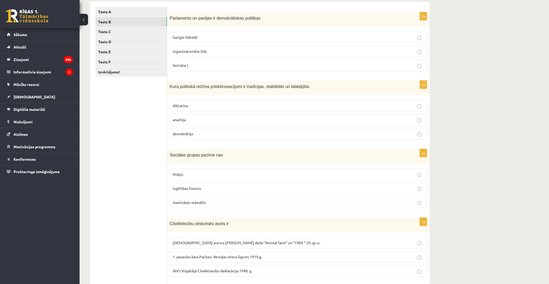
click at [176, 172] on p "Hobijs" at bounding box center [298, 175] width 251 height 6
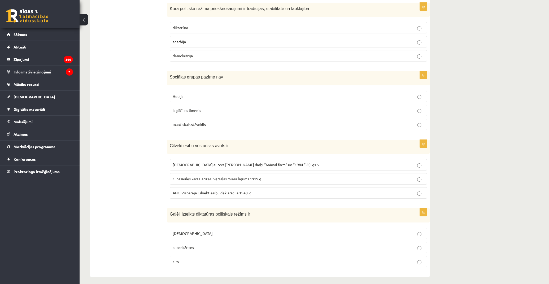
scroll to position [170, 0]
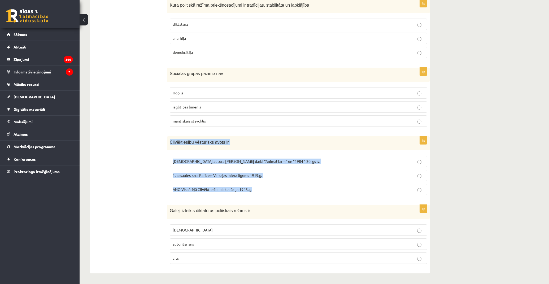
drag, startPoint x: 168, startPoint y: 139, endPoint x: 268, endPoint y: 188, distance: 111.4
click at [268, 188] on div "1p Cilvēktiesību vēsturisks avots ir Angļu autora George Orwell darbi “Animal f…" at bounding box center [298, 167] width 263 height 63
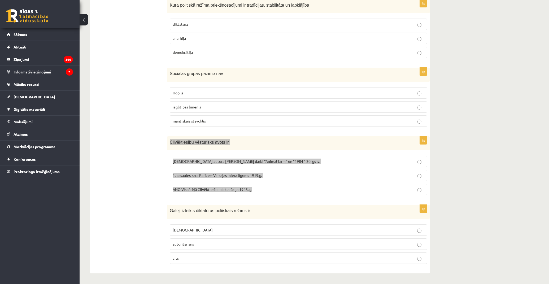
copy div "Cilvēktiesību vēsturisks avots ir Angļu autora George Orwell darbi “Animal farm…"
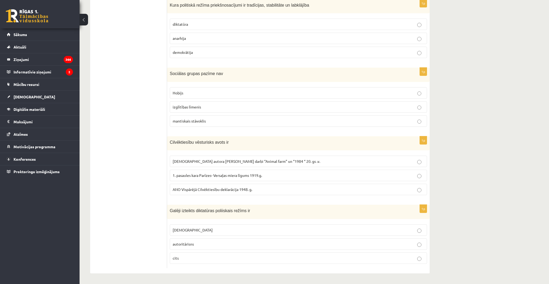
click at [98, 185] on ul "Tests A Tests B Tests C Tests D Tests E Tests F Izvērtējums!" at bounding box center [131, 96] width 72 height 343
click at [187, 190] on span "ANO Vispārējā Cilvēktiesību deklarācija 1948. g." at bounding box center [213, 189] width 80 height 5
drag, startPoint x: 168, startPoint y: 211, endPoint x: 208, endPoint y: 256, distance: 60.2
click at [206, 256] on div "1p Galēji izteikts diktatūras poliiskais režīms ir totalitārisms autoritārisns …" at bounding box center [298, 237] width 263 height 64
copy div "Galēji izteikts diktatūras poliiskais režīms ir totalitārisms autoritārisns cits"
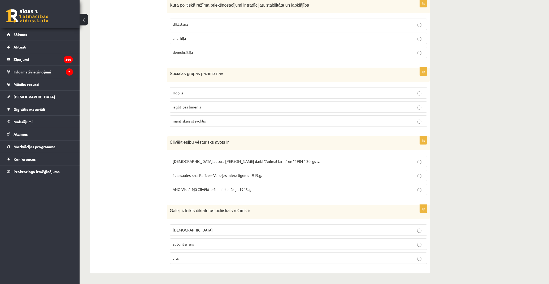
click at [133, 242] on ul "Tests A Tests B Tests C Tests D Tests E Tests F Izvērtējums!" at bounding box center [131, 96] width 72 height 343
click at [203, 230] on p "totalitārisms" at bounding box center [298, 230] width 251 height 6
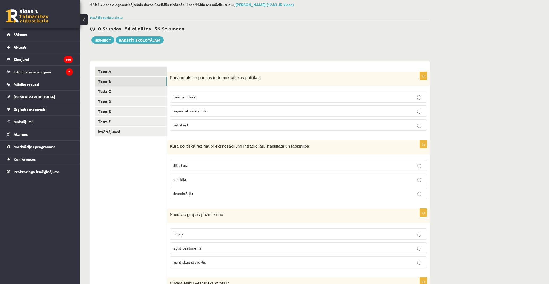
scroll to position [23, 0]
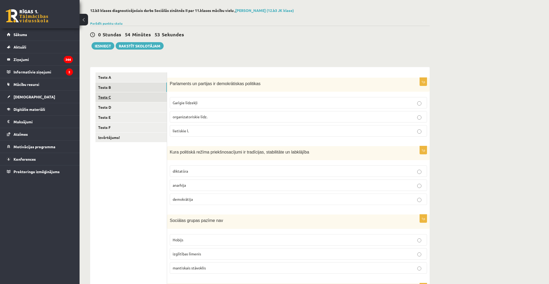
click at [116, 94] on link "Tests C" at bounding box center [130, 97] width 71 height 10
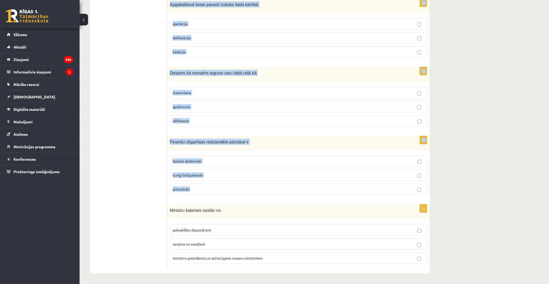
scroll to position [171, 0]
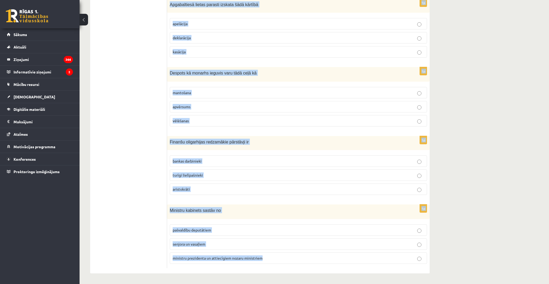
drag, startPoint x: 167, startPoint y: 84, endPoint x: 315, endPoint y: 259, distance: 229.0
click at [315, 259] on form "1p Kura pēc nozīmes kā valsts amatpersona ir Saeimas priekšsēdētājs ? pirmā 3. …" at bounding box center [298, 96] width 252 height 343
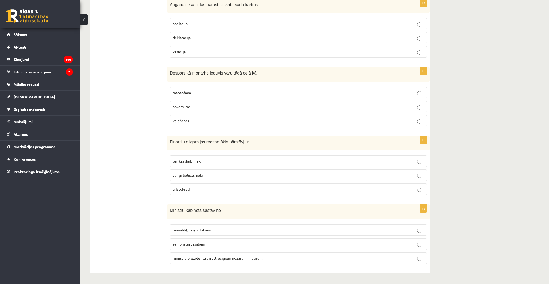
click at [148, 97] on ul "Tests A Tests B Tests C Tests D Tests E Tests F Izvērtējums!" at bounding box center [131, 96] width 72 height 343
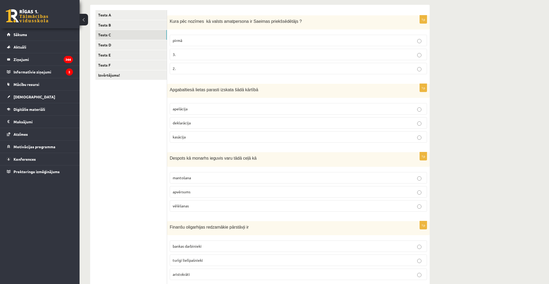
scroll to position [23, 0]
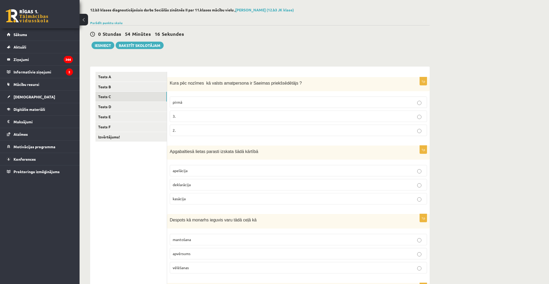
click at [201, 115] on p "3." at bounding box center [298, 117] width 251 height 6
click at [211, 172] on p "apelācija" at bounding box center [298, 171] width 251 height 6
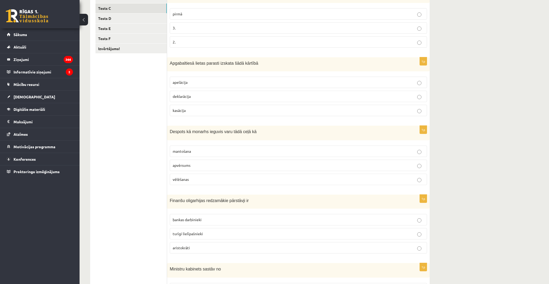
scroll to position [112, 0]
click at [194, 155] on label "mantošana" at bounding box center [298, 150] width 257 height 11
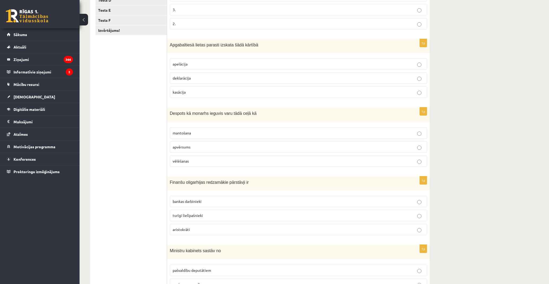
scroll to position [171, 0]
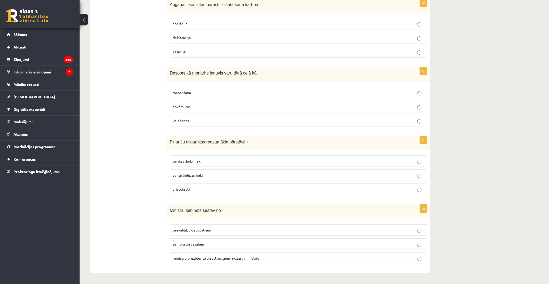
click at [197, 174] on span "turīgi lielīpašnieki" at bounding box center [188, 175] width 30 height 5
click at [184, 258] on span "ministru prezidenta un attiecīgiem nozaru ministriem" at bounding box center [218, 258] width 90 height 5
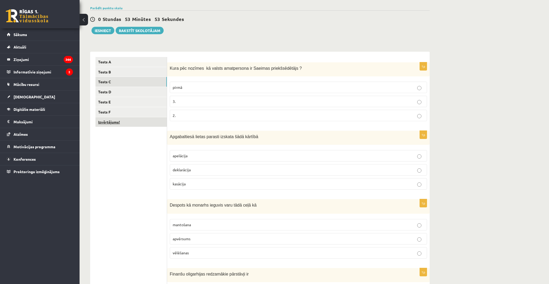
scroll to position [0, 0]
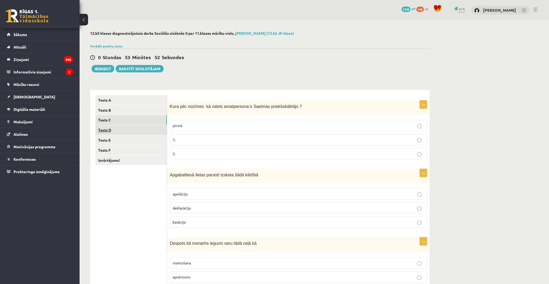
click at [115, 129] on link "Tests D" at bounding box center [130, 130] width 71 height 10
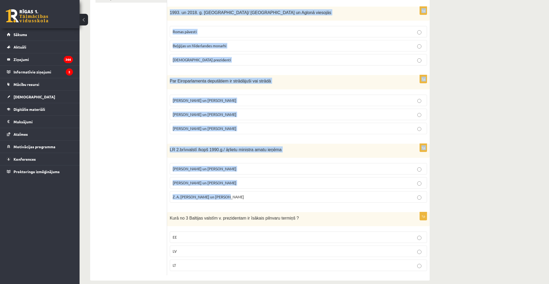
scroll to position [170, 0]
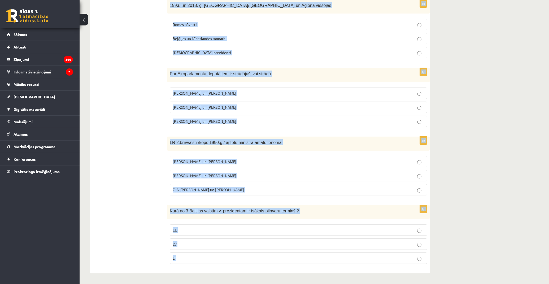
drag, startPoint x: 168, startPoint y: 105, endPoint x: 293, endPoint y: 269, distance: 205.6
click at [293, 269] on div "1p 1991.g. aug. Latviju vispirms starptautiski de iure atzina Zviedrija un Somi…" at bounding box center [298, 96] width 263 height 353
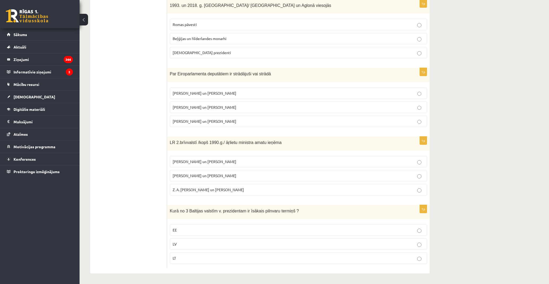
click at [145, 92] on ul "Tests A Tests B Tests C Tests D Tests E Tests F Izvērtējums!" at bounding box center [131, 97] width 72 height 342
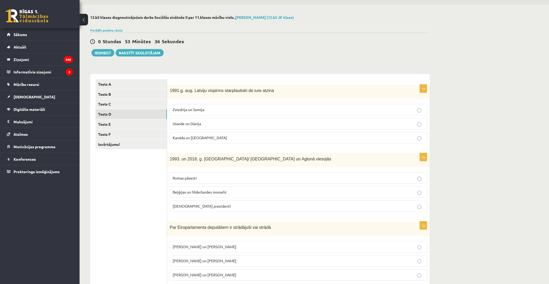
scroll to position [0, 0]
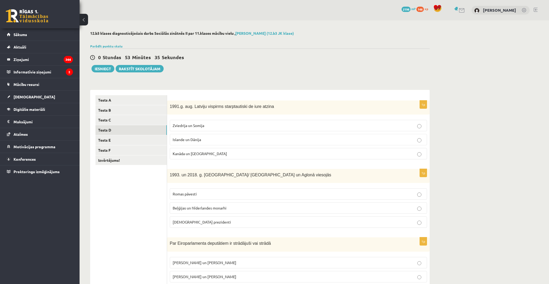
drag, startPoint x: 218, startPoint y: 155, endPoint x: 221, endPoint y: 153, distance: 4.0
click at [218, 155] on p "Kanāda un ASV" at bounding box center [298, 154] width 251 height 6
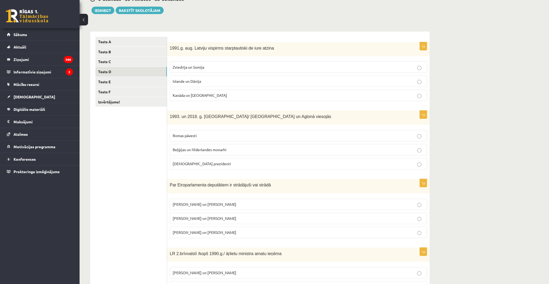
scroll to position [59, 0]
click at [219, 137] on p "Romas pāvesti" at bounding box center [298, 135] width 251 height 6
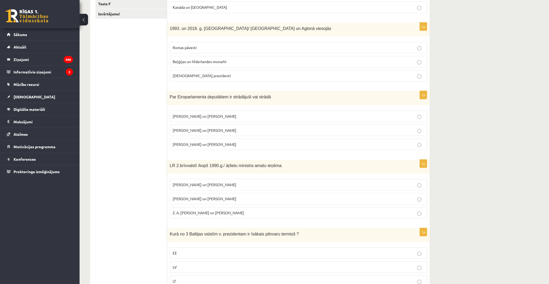
scroll to position [147, 0]
click at [197, 128] on span "I. Vaidere un N. Ušakovs" at bounding box center [205, 129] width 64 height 5
click at [195, 198] on span "A. Pabriks un J Jurkāns" at bounding box center [205, 197] width 64 height 5
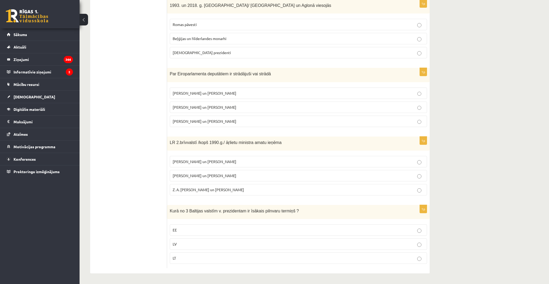
click at [178, 231] on p "EE" at bounding box center [298, 230] width 251 height 6
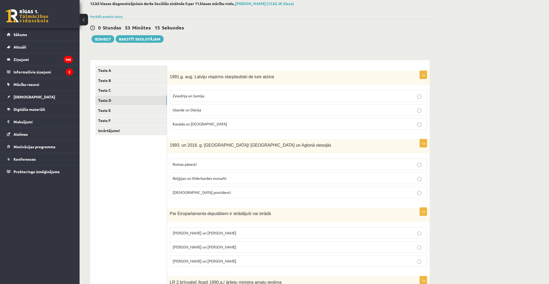
scroll to position [23, 0]
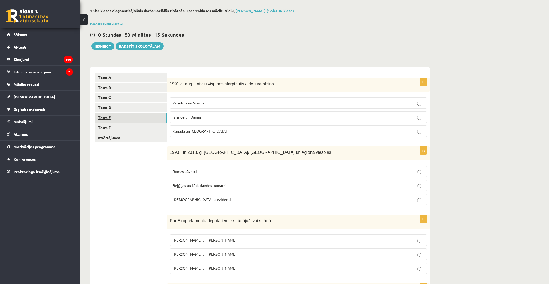
click at [137, 116] on link "Tests E" at bounding box center [130, 118] width 71 height 10
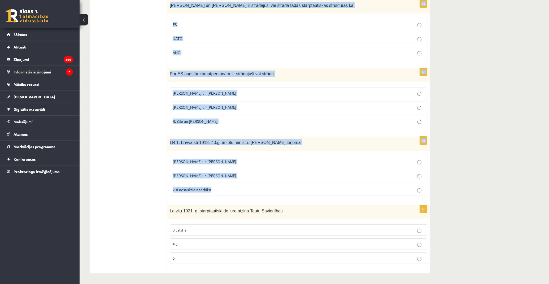
scroll to position [170, 0]
drag, startPoint x: 168, startPoint y: 79, endPoint x: 275, endPoint y: 268, distance: 217.5
click at [275, 268] on form "1p 1994. un 2005. g Latvijā viesojās Romas pāvesti ASV prezidenti Lielbritānija…" at bounding box center [298, 97] width 252 height 342
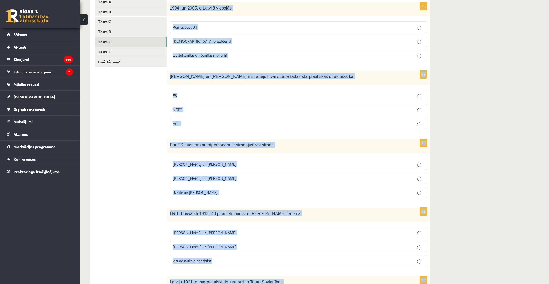
scroll to position [0, 0]
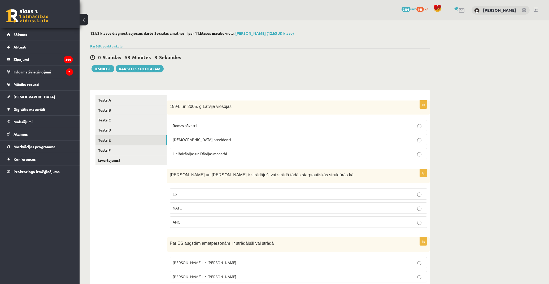
click at [143, 203] on ul "Tests A Tests B Tests C Tests D Tests E Tests F Izvērtējums!" at bounding box center [131, 266] width 72 height 342
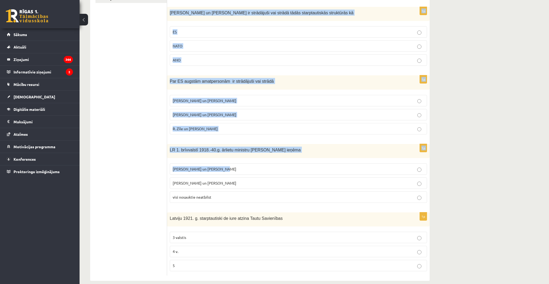
scroll to position [170, 0]
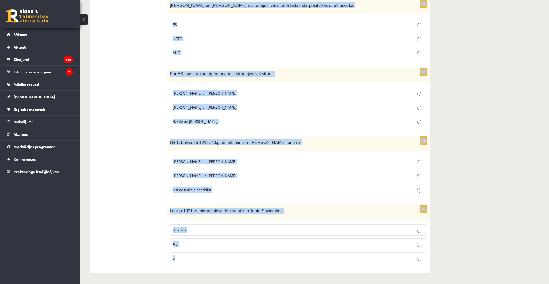
drag, startPoint x: 168, startPoint y: 105, endPoint x: 271, endPoint y: 254, distance: 180.7
click at [272, 258] on form "1p 1994. un 2005. g Latvijā viesojās Romas pāvesti ASV prezidenti Lielbritānija…" at bounding box center [298, 97] width 252 height 342
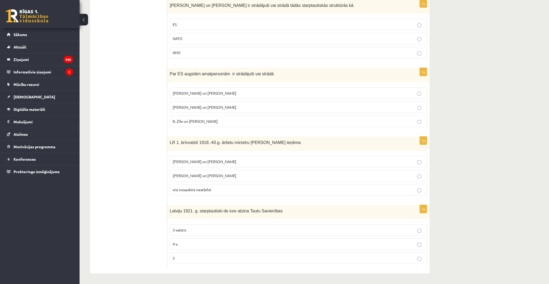
click at [144, 104] on ul "Tests A Tests B Tests C Tests D Tests E Tests F Izvērtējums!" at bounding box center [131, 97] width 72 height 342
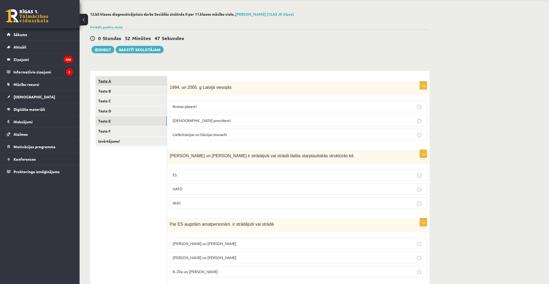
scroll to position [0, 0]
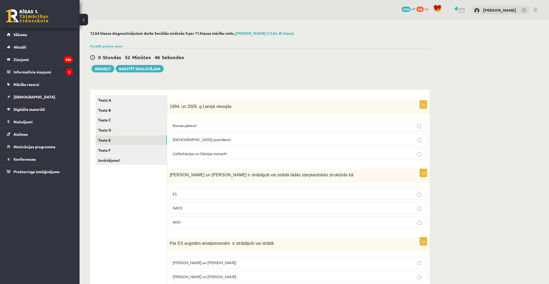
click at [197, 143] on label "ASV prezidenti" at bounding box center [298, 139] width 257 height 11
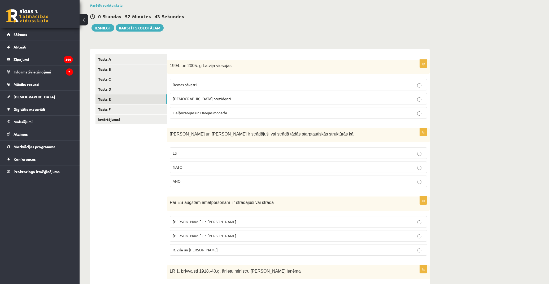
scroll to position [88, 0]
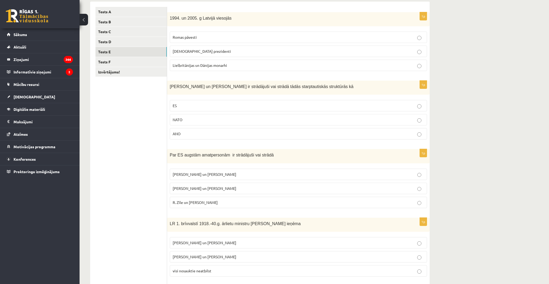
click at [191, 106] on p "ES" at bounding box center [298, 106] width 251 height 6
click at [225, 200] on p "R. Zīle un V.Dombrovskis" at bounding box center [298, 203] width 251 height 6
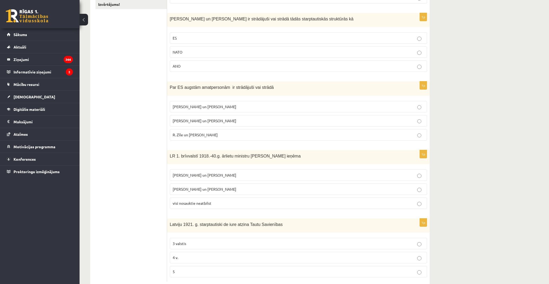
scroll to position [170, 0]
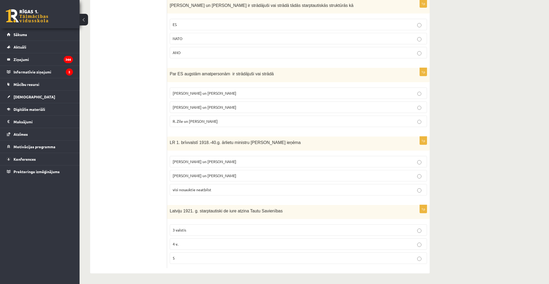
click at [187, 163] on span "Z. Meierovics un V. Munters" at bounding box center [205, 161] width 64 height 5
click at [183, 245] on p "4 v." at bounding box center [298, 244] width 251 height 6
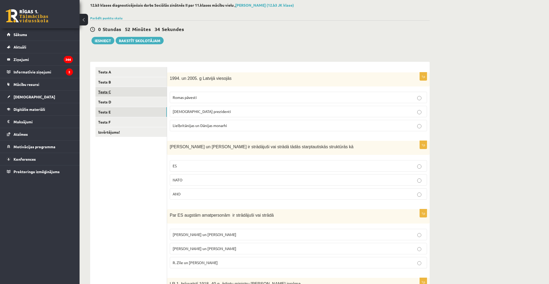
scroll to position [23, 0]
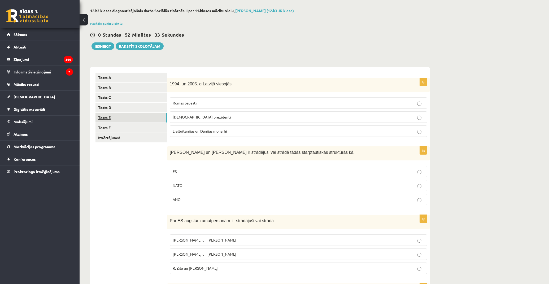
click at [130, 122] on link "Tests E" at bounding box center [130, 118] width 71 height 10
click at [131, 128] on link "Tests F" at bounding box center [130, 128] width 71 height 10
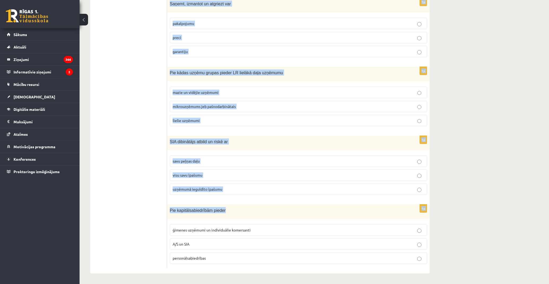
scroll to position [172, 0]
drag, startPoint x: 169, startPoint y: 82, endPoint x: 307, endPoint y: 272, distance: 234.2
click at [307, 272] on div "1p Kādu uzņēmējdarbības virzienu pārstāv uzņēmums, kas nodarbojas ar apdrošināš…" at bounding box center [298, 96] width 263 height 355
click at [448, 169] on div "**********" at bounding box center [314, 66] width 469 height 435
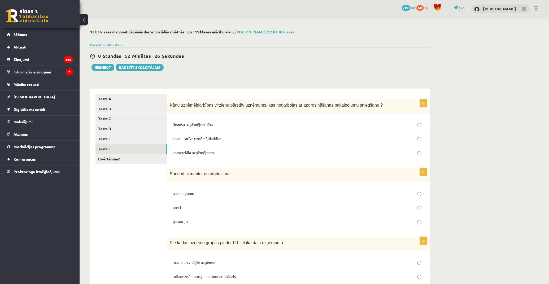
scroll to position [0, 0]
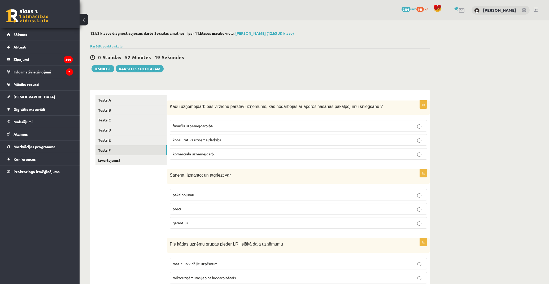
click at [204, 125] on span "finanšu uzņēmējdarbība" at bounding box center [193, 125] width 40 height 5
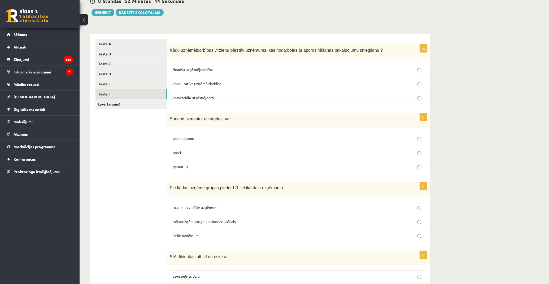
scroll to position [59, 0]
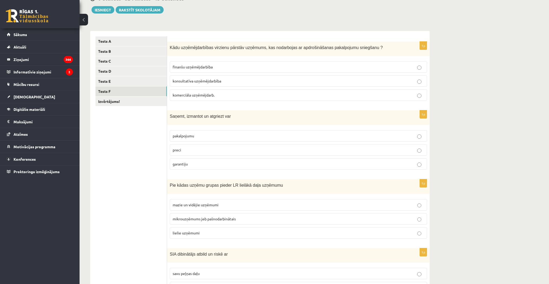
click at [190, 149] on p "preci" at bounding box center [298, 150] width 251 height 6
click at [211, 212] on fieldset "mazie un vidējie uzņēmumi mikrouzņēmums jeb pašnodarbinātais lielie uzņēmumi" at bounding box center [298, 219] width 257 height 44
click at [213, 206] on span "mazie un vidējie uzņēmumi" at bounding box center [196, 204] width 46 height 5
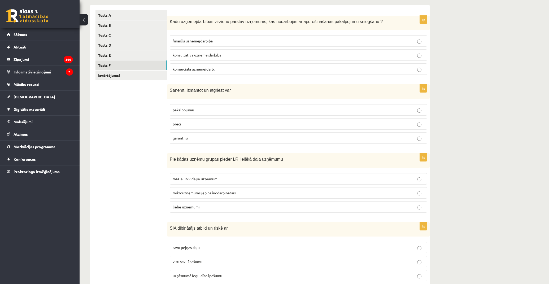
scroll to position [147, 0]
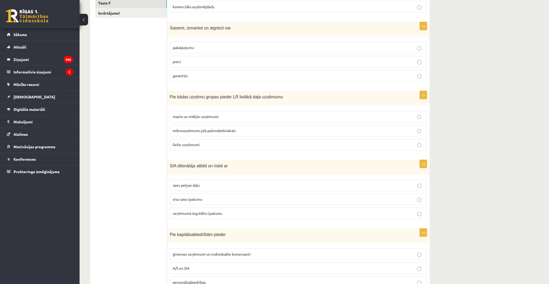
click at [193, 215] on span "uzņēmumā ieguldīto īpašumu" at bounding box center [198, 213] width 50 height 5
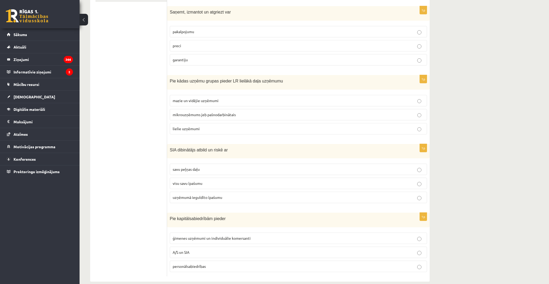
scroll to position [172, 0]
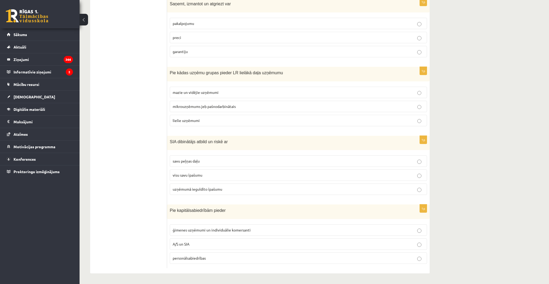
click at [198, 245] on p "A/S un SIA" at bounding box center [298, 244] width 251 height 6
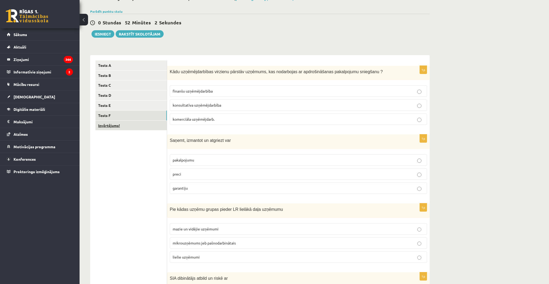
scroll to position [24, 0]
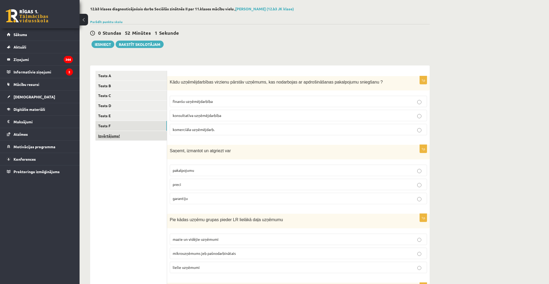
click at [107, 136] on link "Izvērtējums!" at bounding box center [130, 136] width 71 height 10
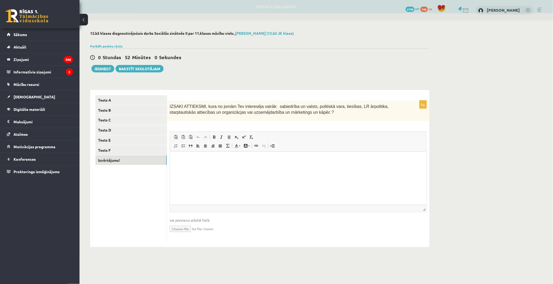
scroll to position [0, 0]
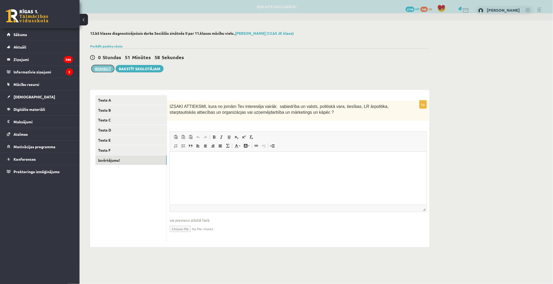
click at [105, 71] on button "Iesniegt" at bounding box center [102, 68] width 23 height 7
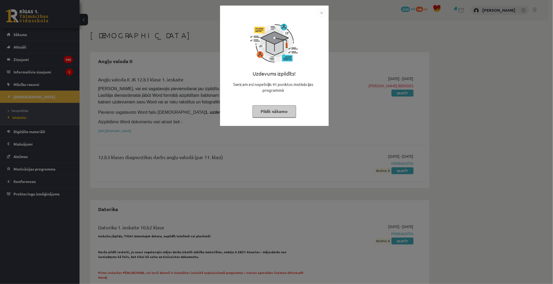
click at [285, 115] on button "Pildīt nākamo" at bounding box center [274, 111] width 43 height 12
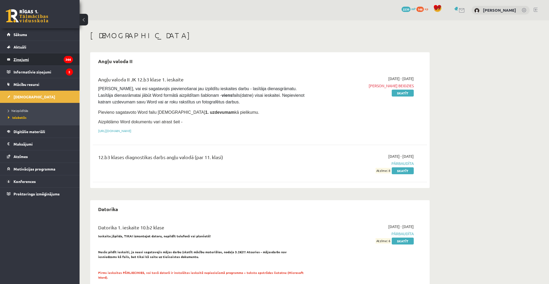
click at [23, 57] on legend "Ziņojumi 366" at bounding box center [43, 59] width 59 height 12
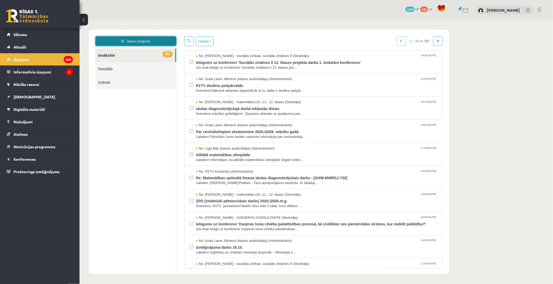
drag, startPoint x: 149, startPoint y: 40, endPoint x: 146, endPoint y: 44, distance: 4.5
click at [149, 41] on link "Jauns ziņojums" at bounding box center [135, 41] width 81 height 10
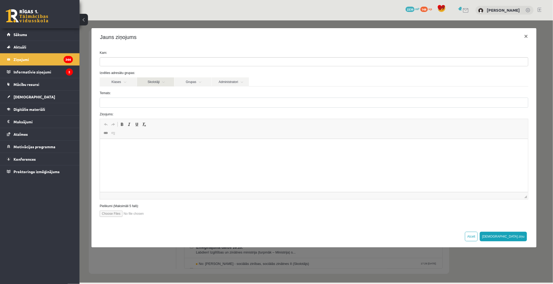
click at [157, 83] on link "Skolotāji" at bounding box center [155, 81] width 37 height 9
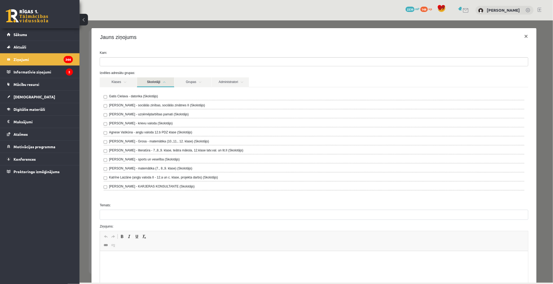
click at [153, 105] on label "[PERSON_NAME] - sociālās zinības, sociālās zinātnes II (Skolotājs)" at bounding box center [157, 105] width 96 height 5
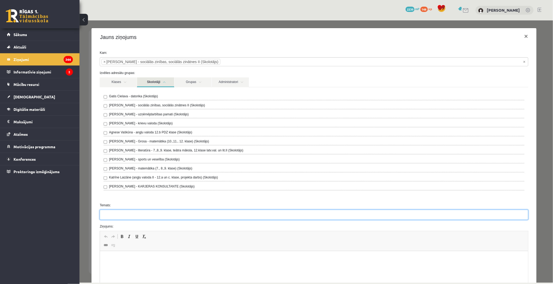
click at [120, 213] on input "Temats:" at bounding box center [313, 215] width 429 height 10
type input "***"
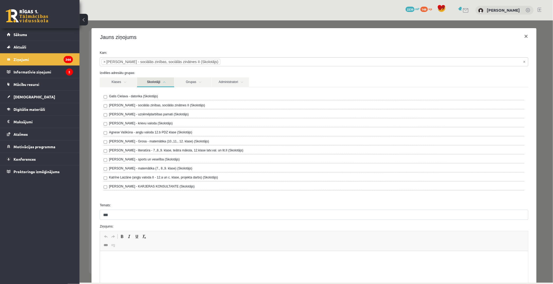
click at [142, 267] on html at bounding box center [314, 259] width 428 height 16
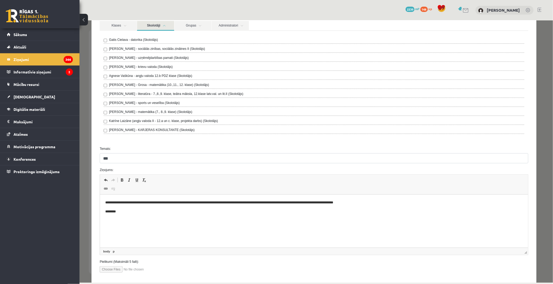
scroll to position [84, 0]
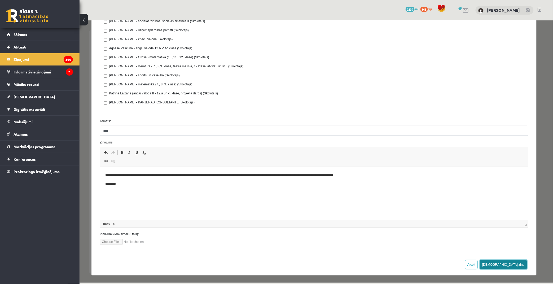
click at [512, 260] on button "Sūtīt ziņu" at bounding box center [503, 265] width 47 height 10
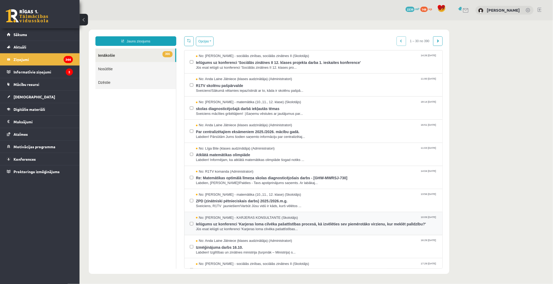
scroll to position [0, 0]
click at [273, 59] on span "Ielūgums uz konferenci 'Sociālās zinātnes II 12. klases projekta darba 1. ieska…" at bounding box center [316, 61] width 241 height 7
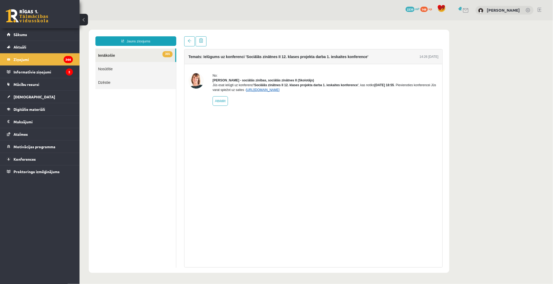
click at [280, 91] on link "https://eskola.r1tv.lv/conferences/4810/join" at bounding box center [263, 90] width 34 height 4
click at [32, 28] on div "0 Dāvanas 2239 mP 148 xp" at bounding box center [40, 14] width 80 height 28
click at [32, 31] on link "Sākums" at bounding box center [40, 34] width 66 height 12
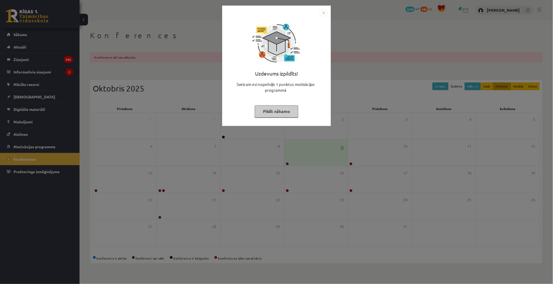
click at [280, 110] on button "Pildīt nākamo" at bounding box center [276, 111] width 43 height 12
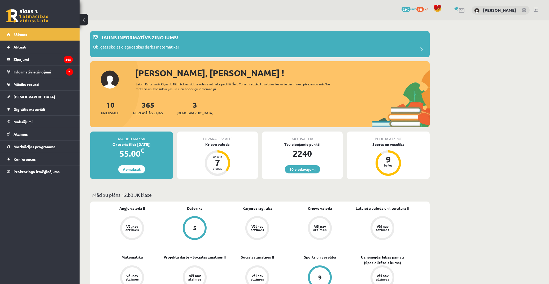
scroll to position [118, 0]
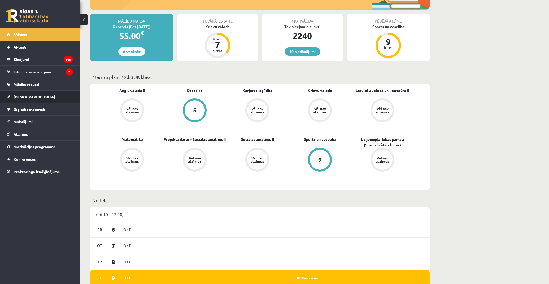
click at [37, 98] on link "[DEMOGRAPHIC_DATA]" at bounding box center [40, 97] width 66 height 12
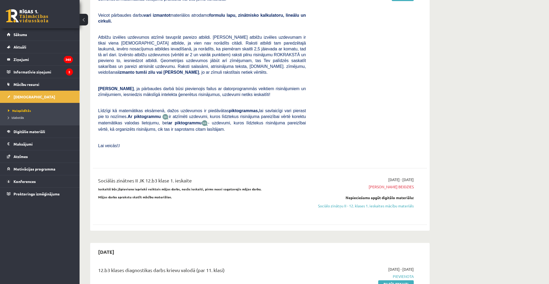
scroll to position [177, 0]
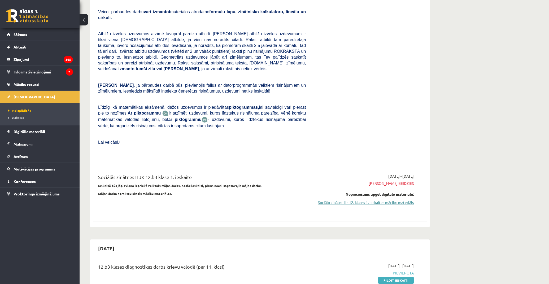
click at [384, 200] on link "Sociālo zinātņu II - 12. klases 1. ieskaites mācību materiāls" at bounding box center [364, 203] width 100 height 6
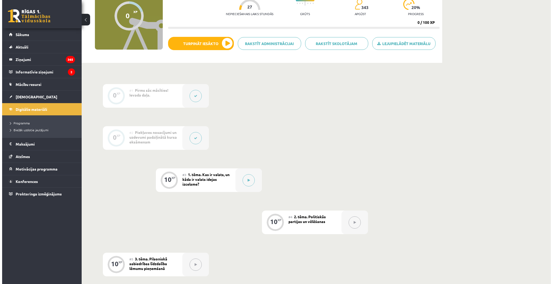
scroll to position [88, 0]
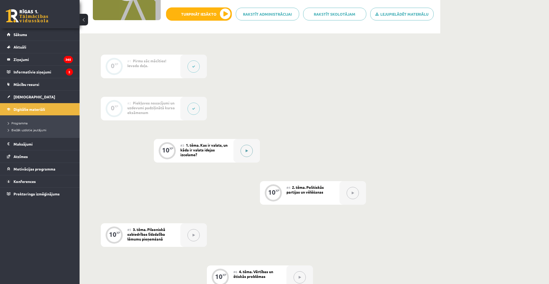
click at [249, 149] on button at bounding box center [247, 151] width 12 height 12
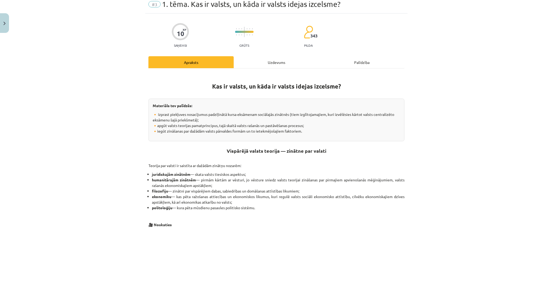
scroll to position [0, 0]
